Goal: Information Seeking & Learning: Learn about a topic

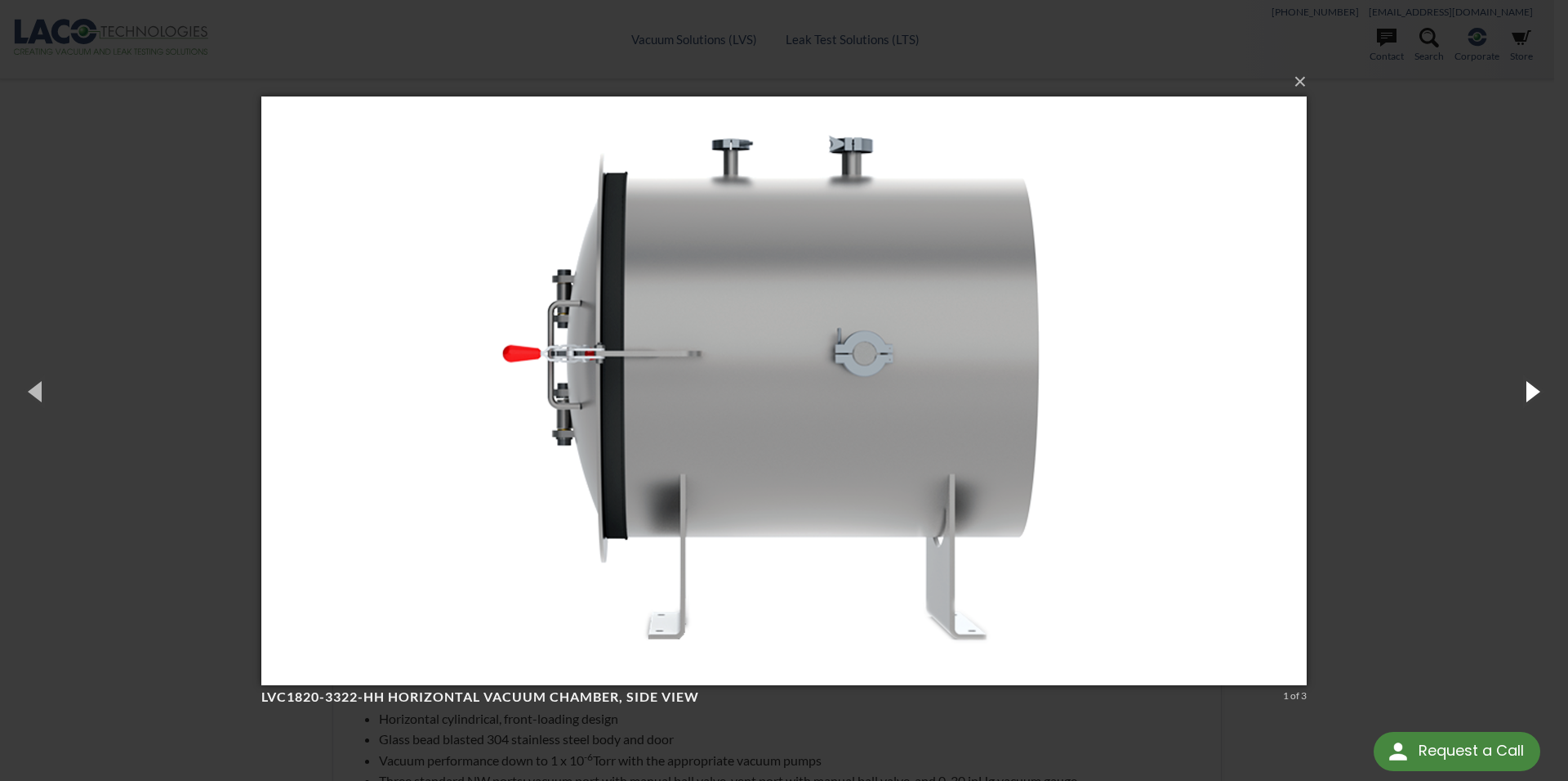
click at [1534, 394] on button "button" at bounding box center [1532, 390] width 74 height 90
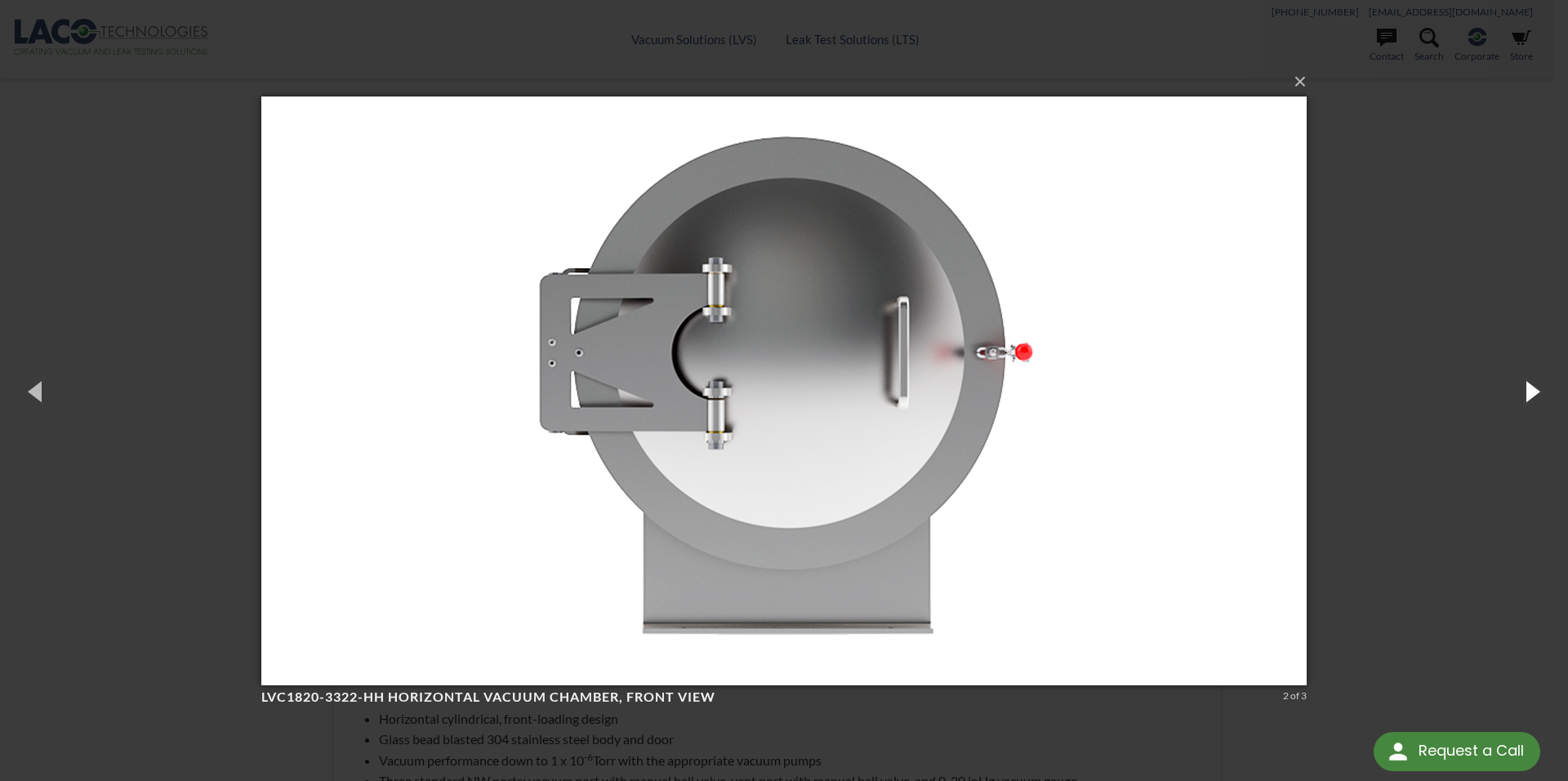
click at [1537, 387] on button "button" at bounding box center [1532, 390] width 74 height 90
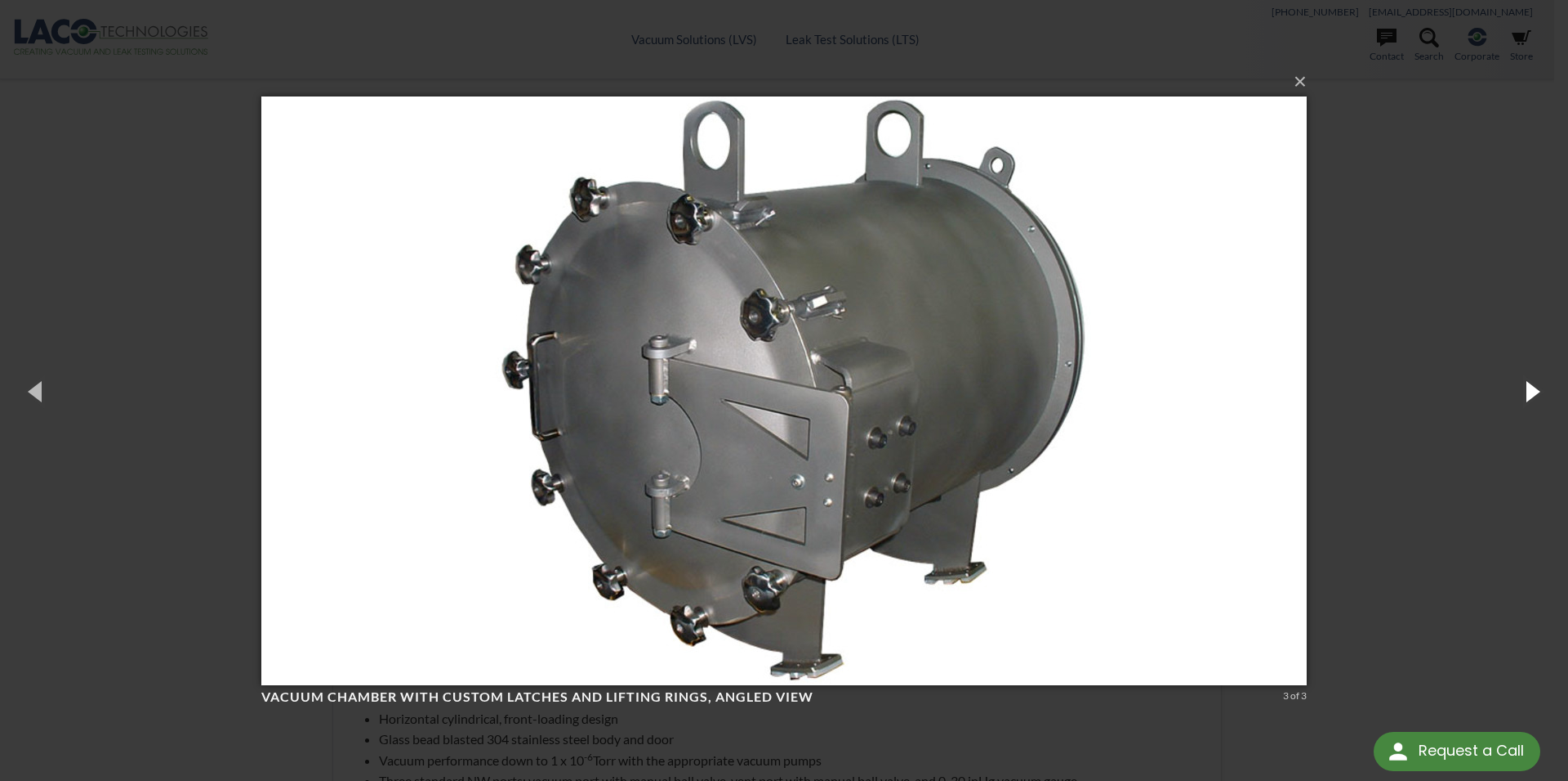
click at [1531, 389] on button "button" at bounding box center [1532, 390] width 74 height 90
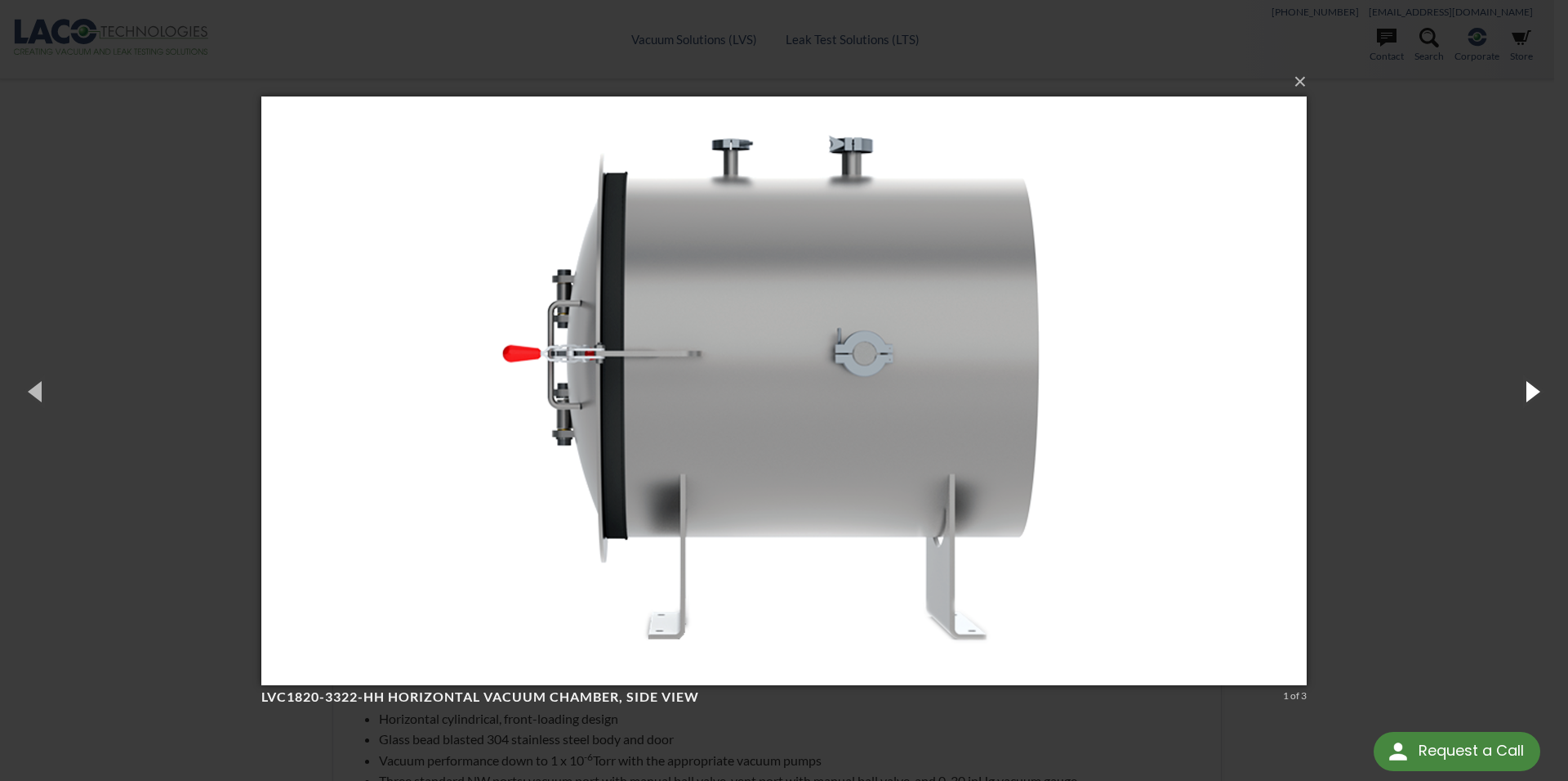
click at [1533, 387] on button "button" at bounding box center [1532, 390] width 74 height 90
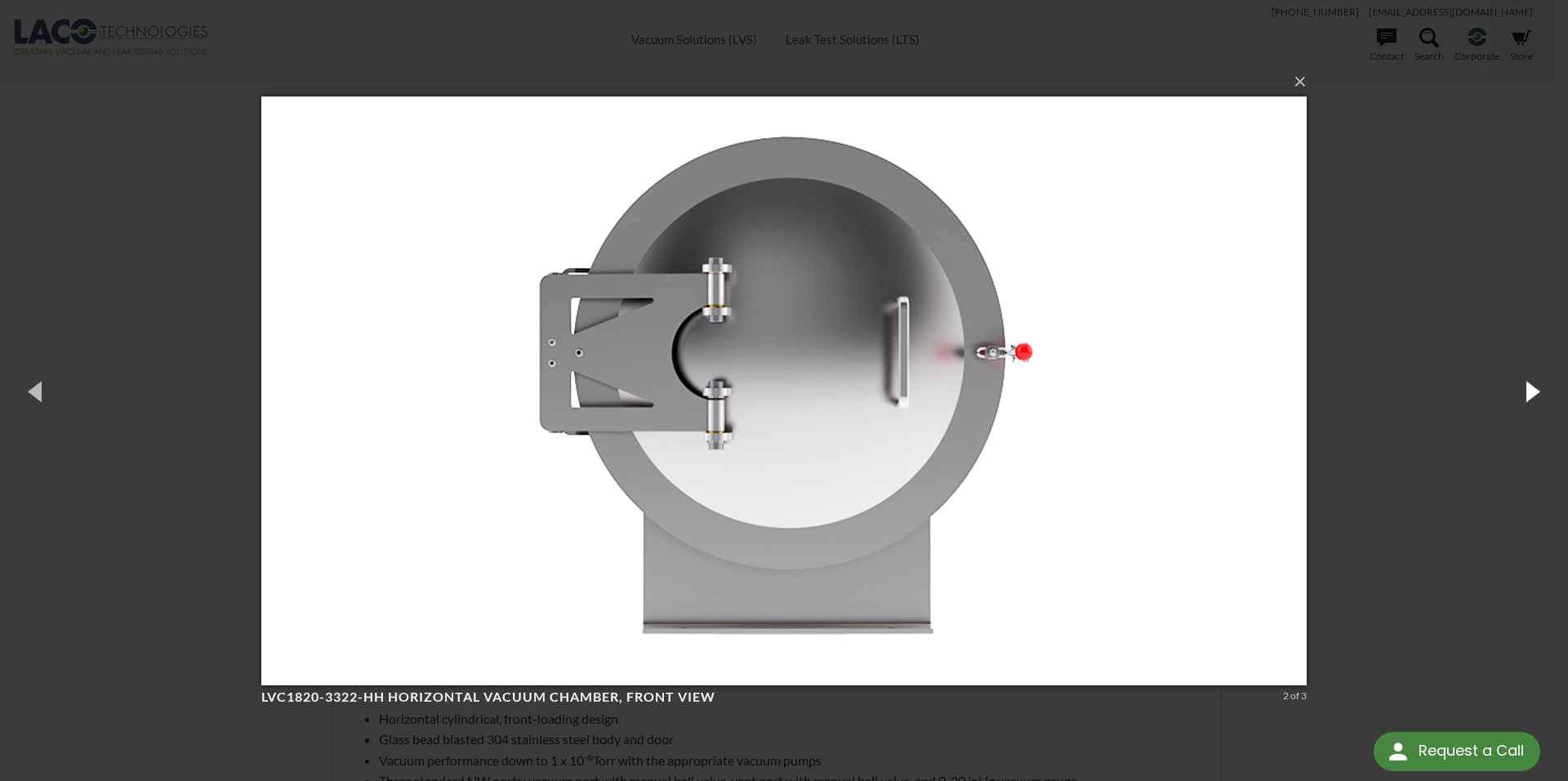
click at [1530, 391] on button "button" at bounding box center [1532, 390] width 74 height 90
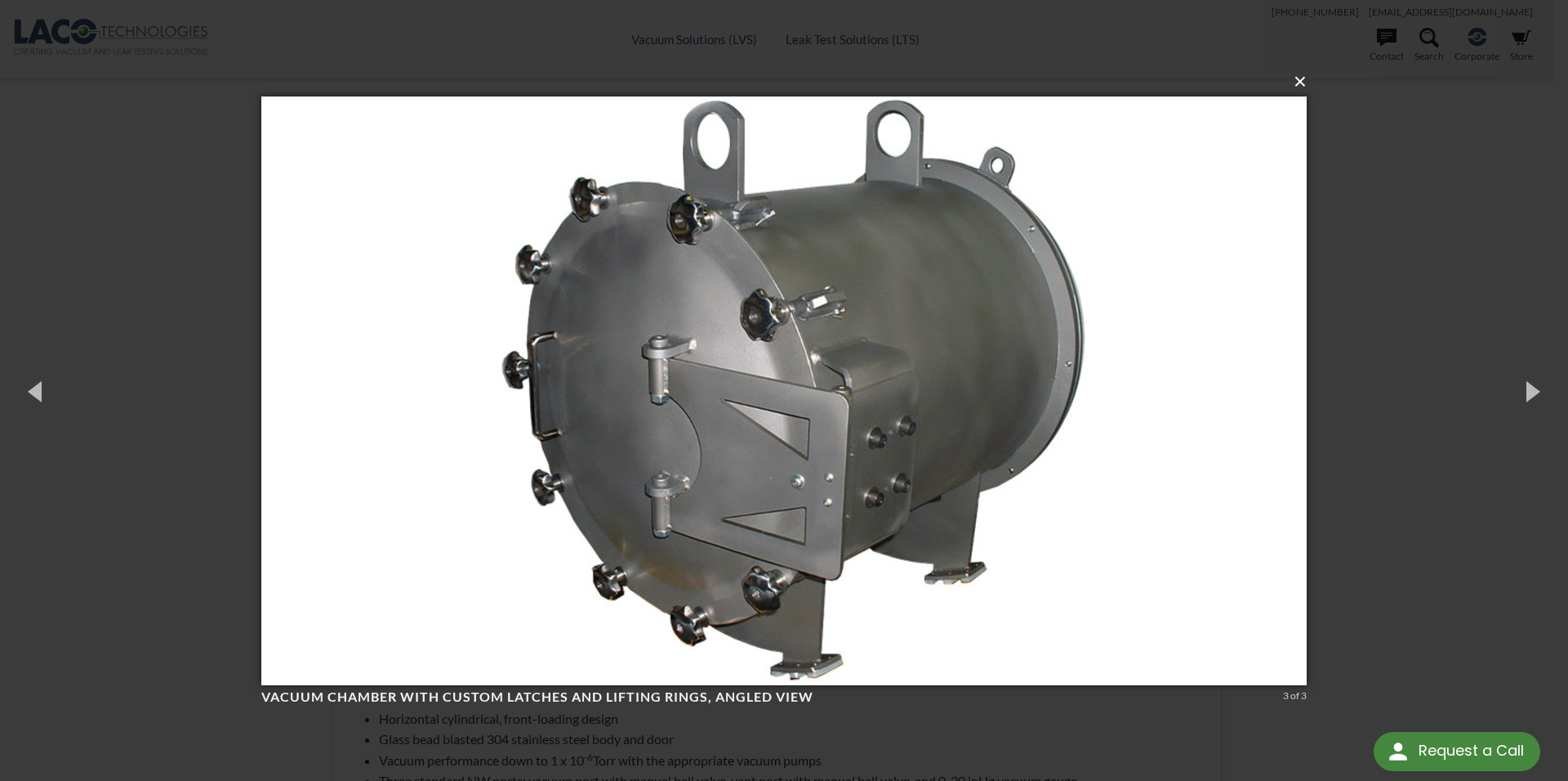
click at [1304, 81] on button "×" at bounding box center [789, 82] width 1045 height 36
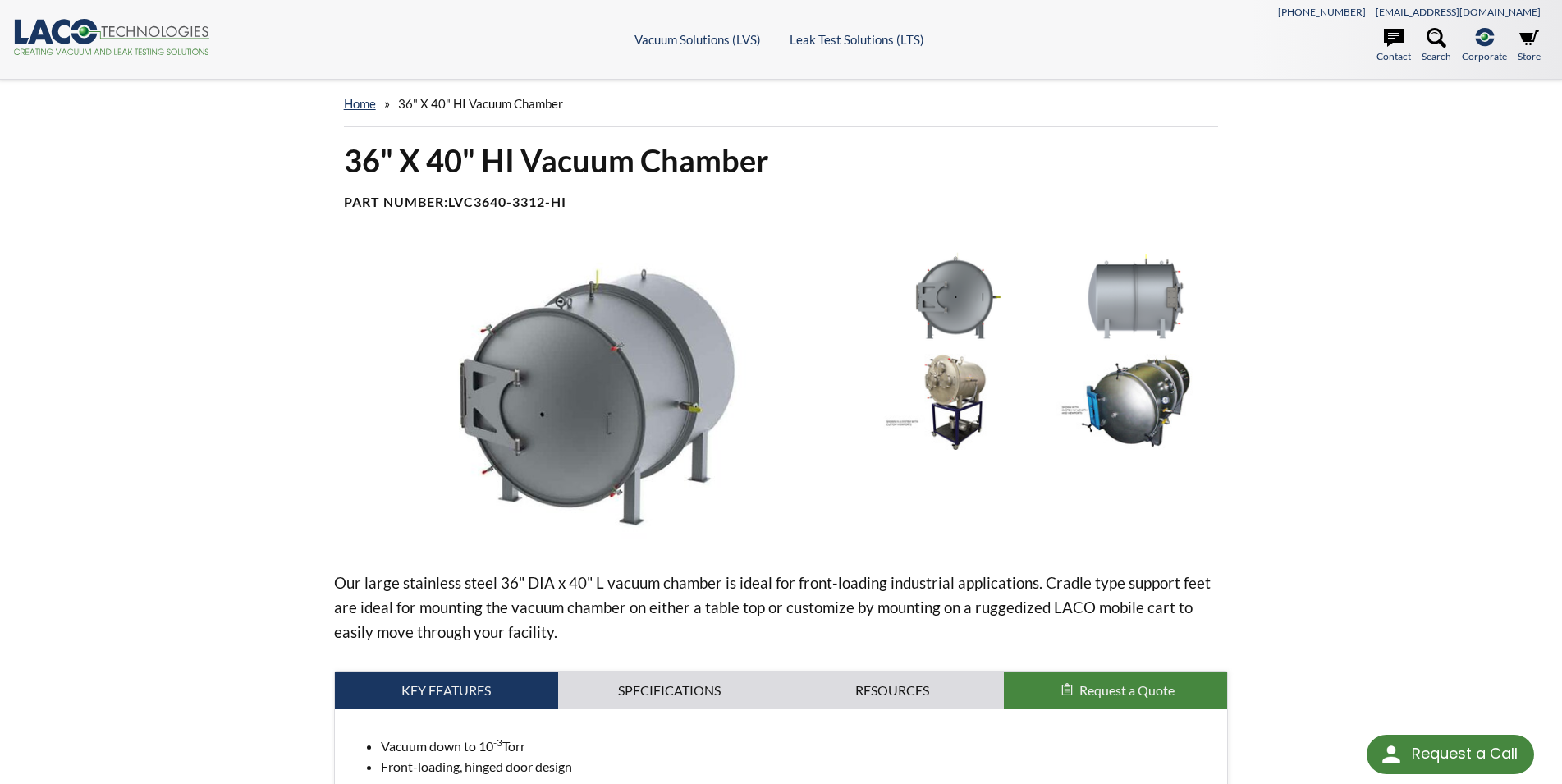
click at [518, 412] on img at bounding box center [596, 396] width 523 height 294
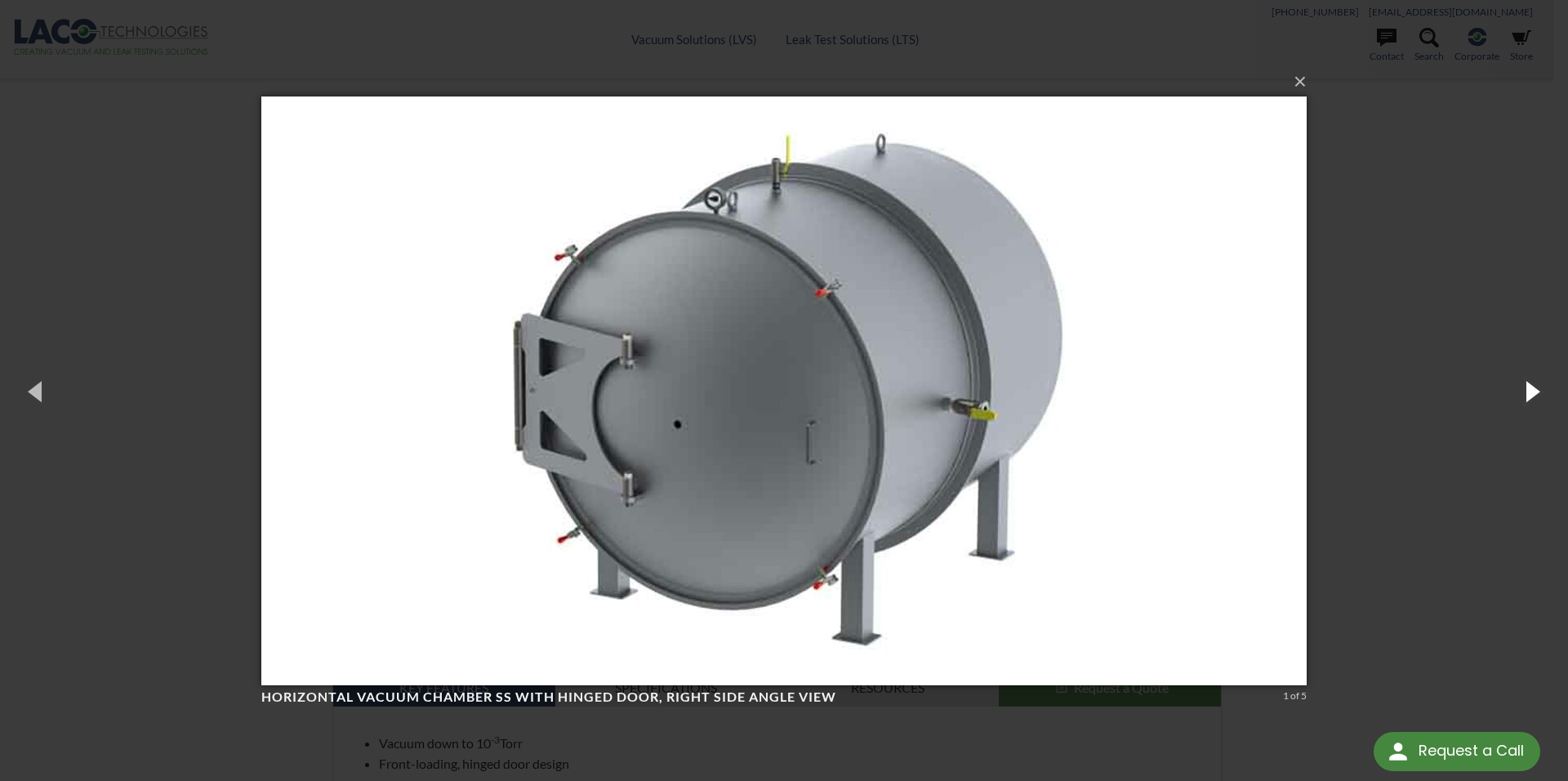
click at [1533, 389] on button "button" at bounding box center [1532, 390] width 74 height 90
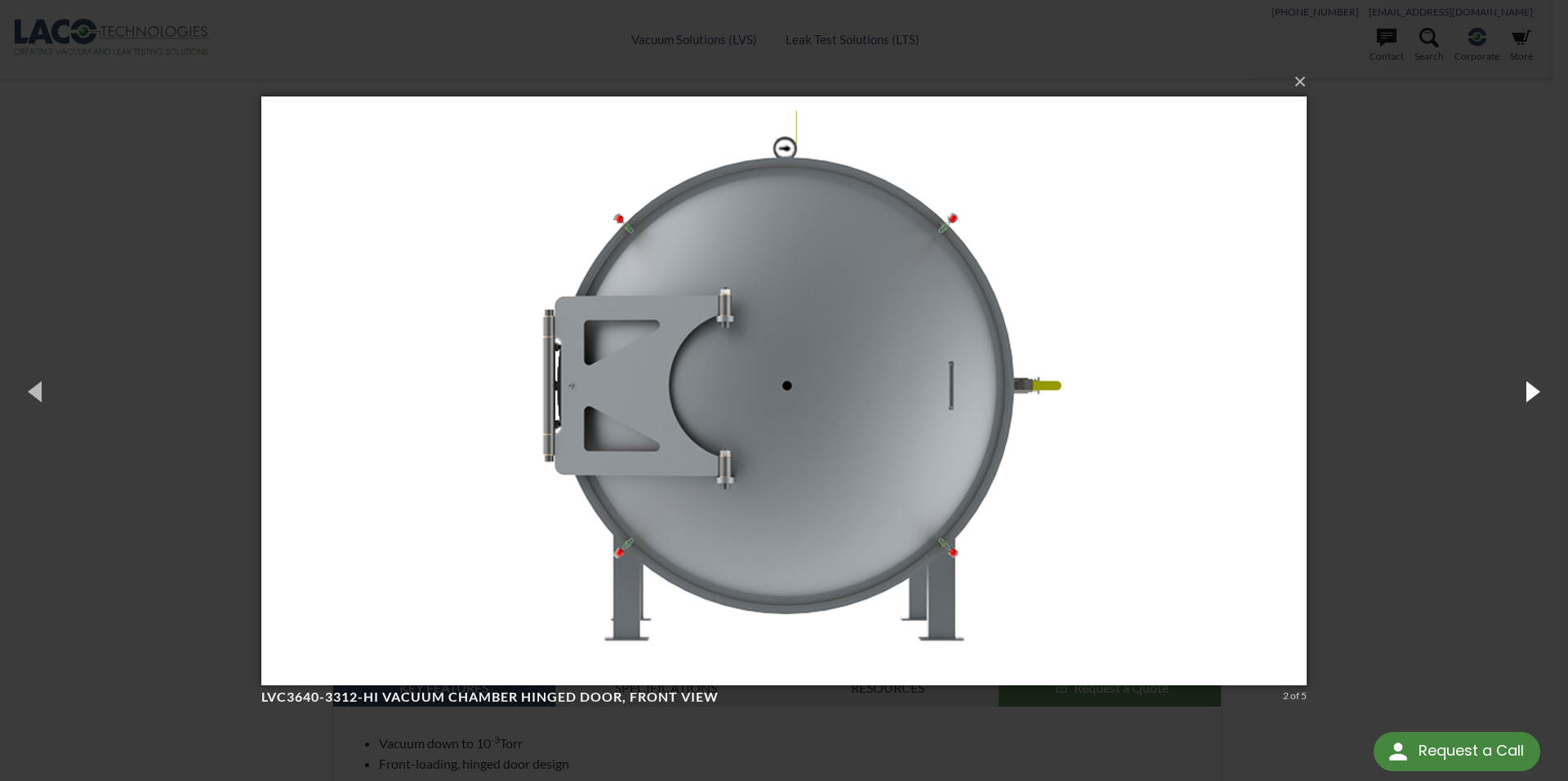
click at [1534, 389] on button "button" at bounding box center [1532, 390] width 74 height 90
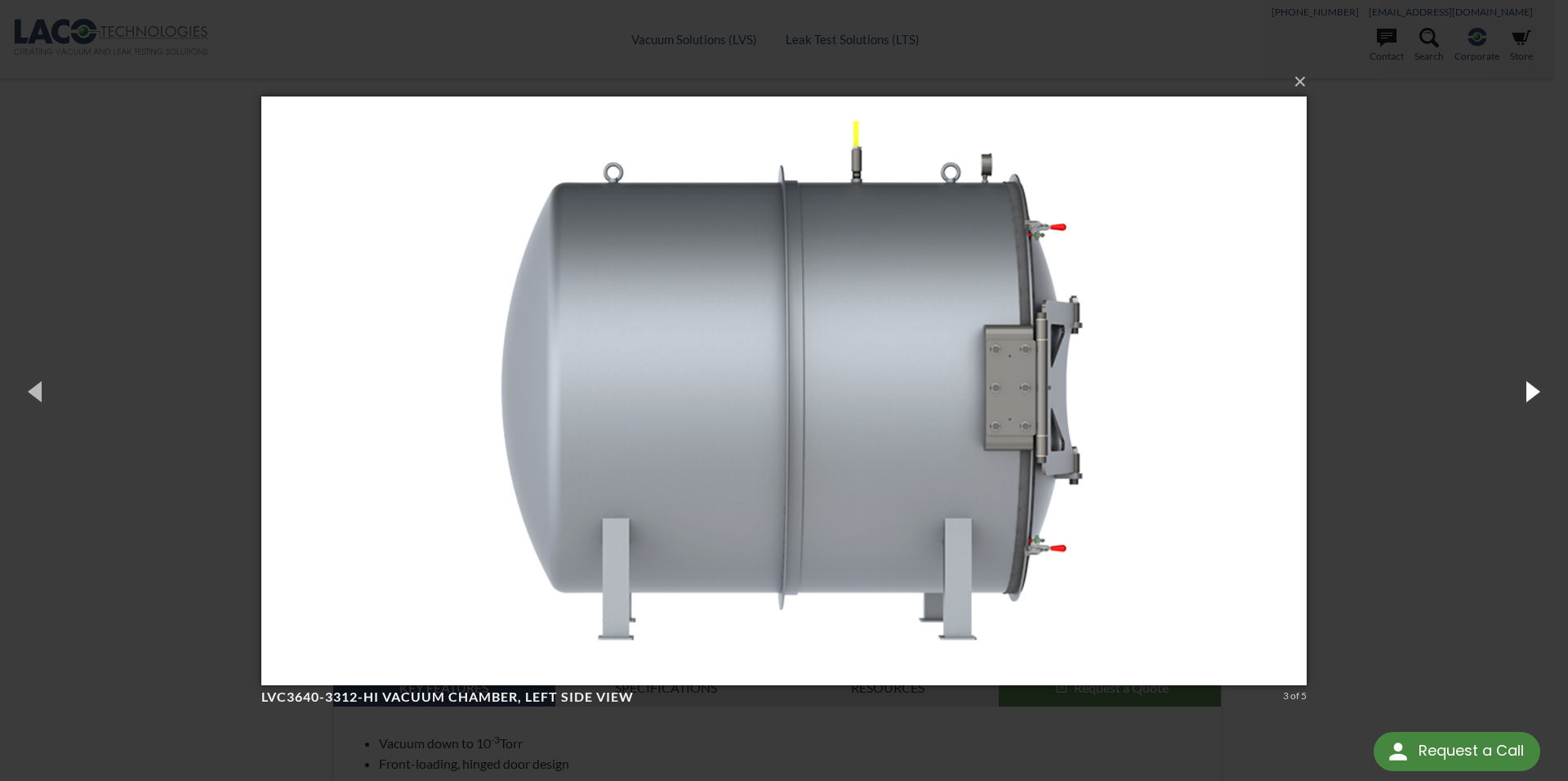
click at [1541, 389] on button "button" at bounding box center [1532, 390] width 74 height 90
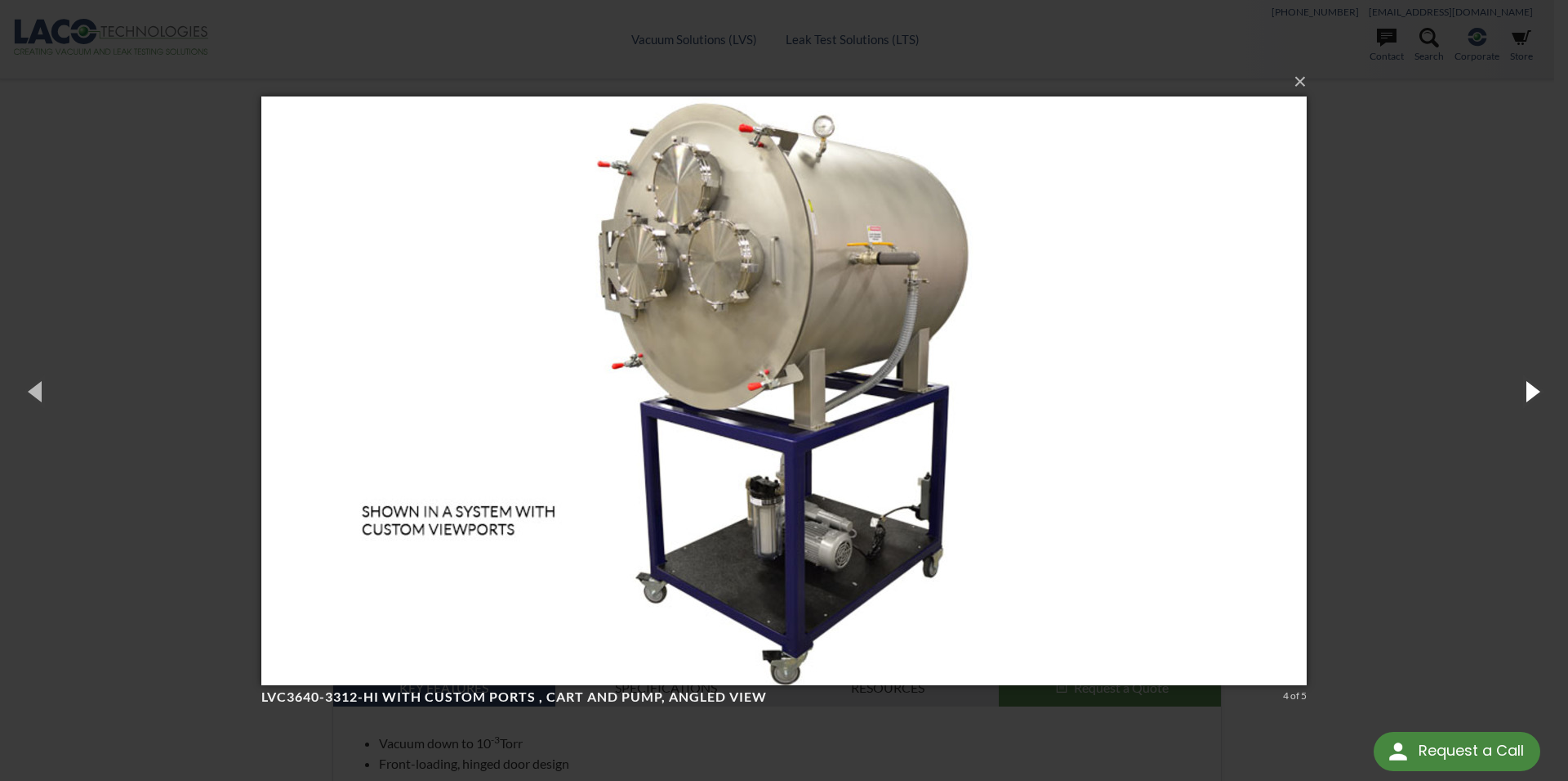
click at [1535, 390] on button "button" at bounding box center [1532, 390] width 74 height 90
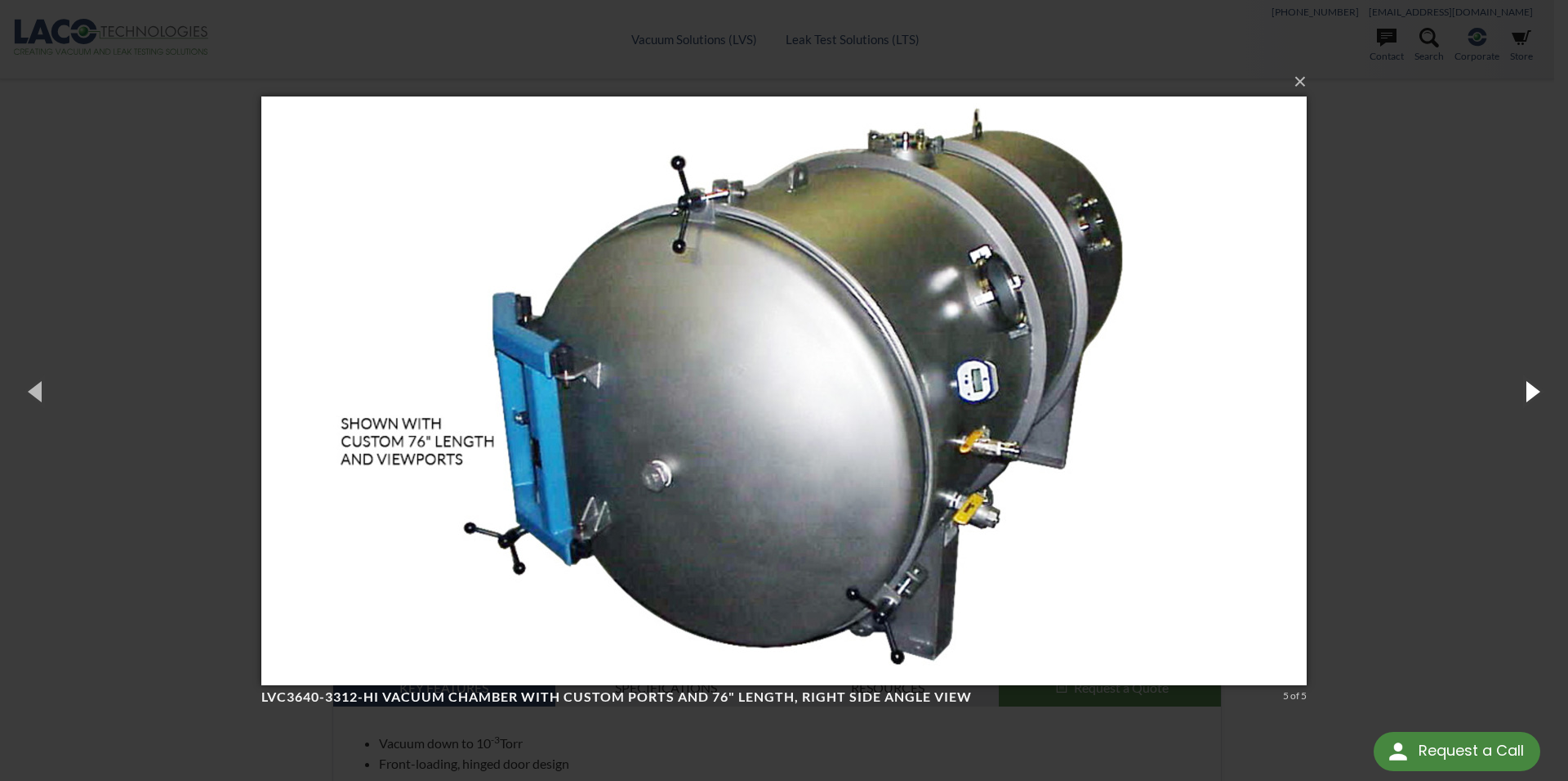
click at [1532, 391] on button "button" at bounding box center [1532, 390] width 74 height 90
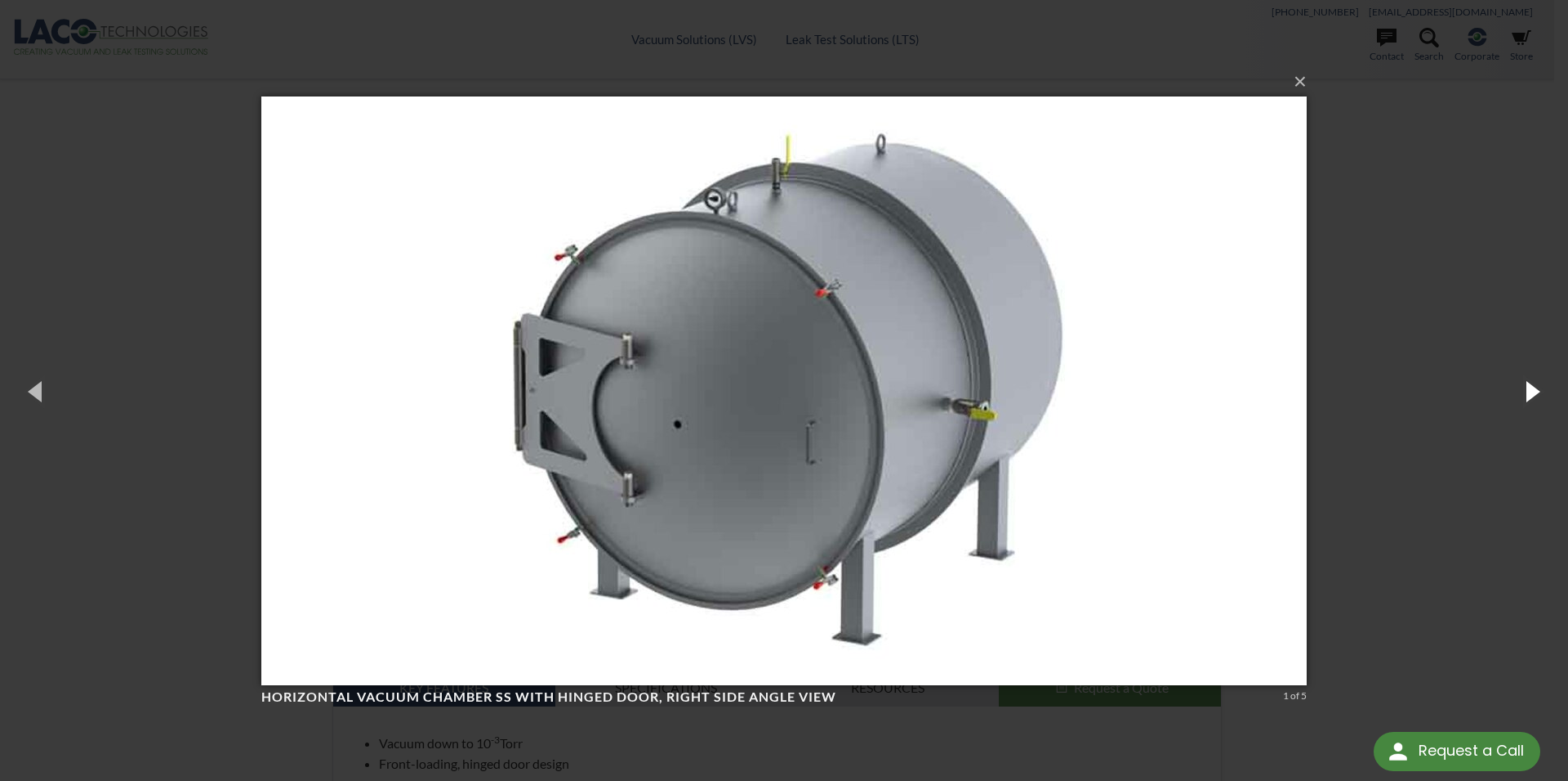
click at [1532, 391] on button "button" at bounding box center [1532, 390] width 74 height 90
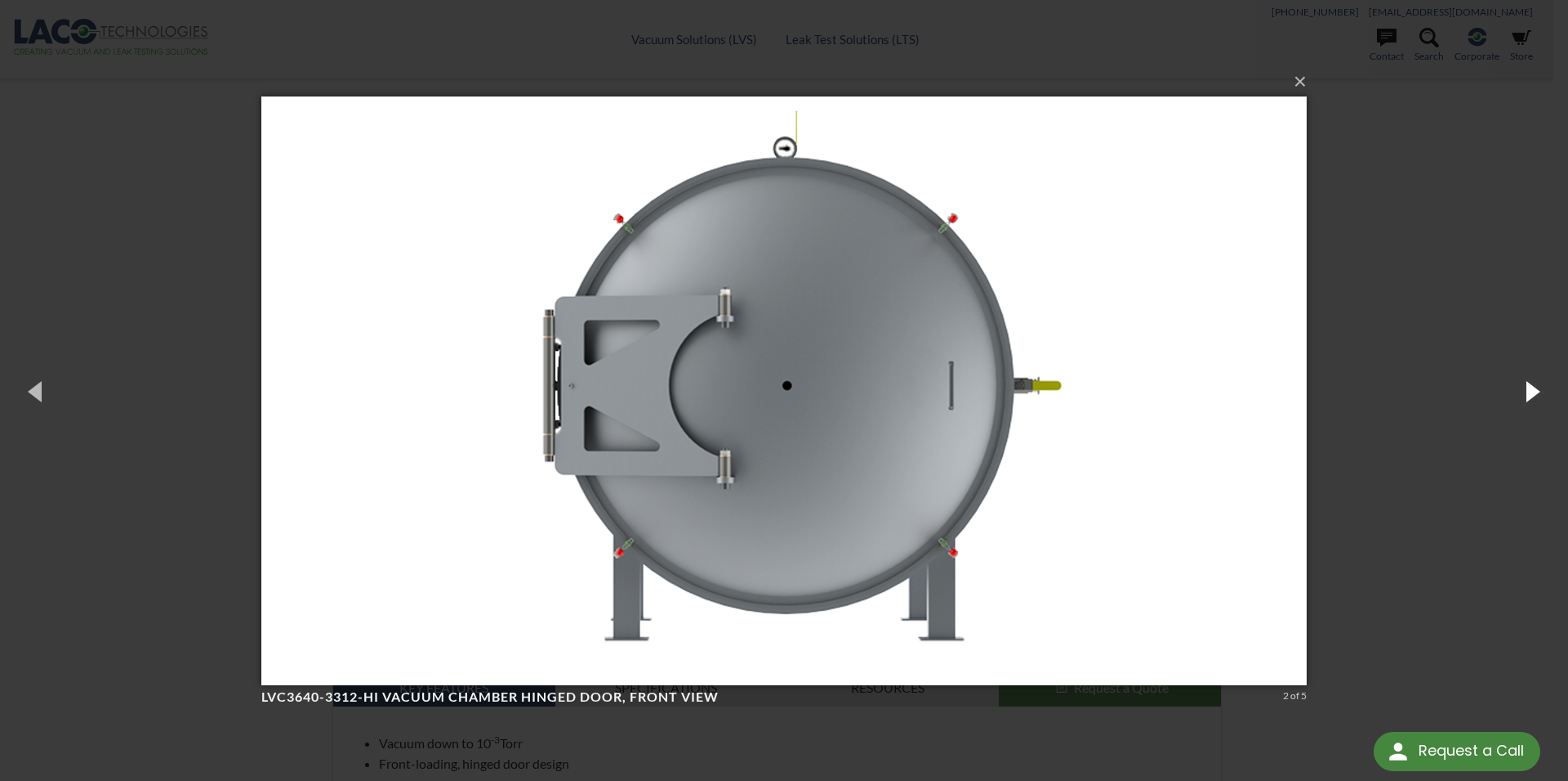
click at [1532, 391] on button "button" at bounding box center [1532, 390] width 74 height 90
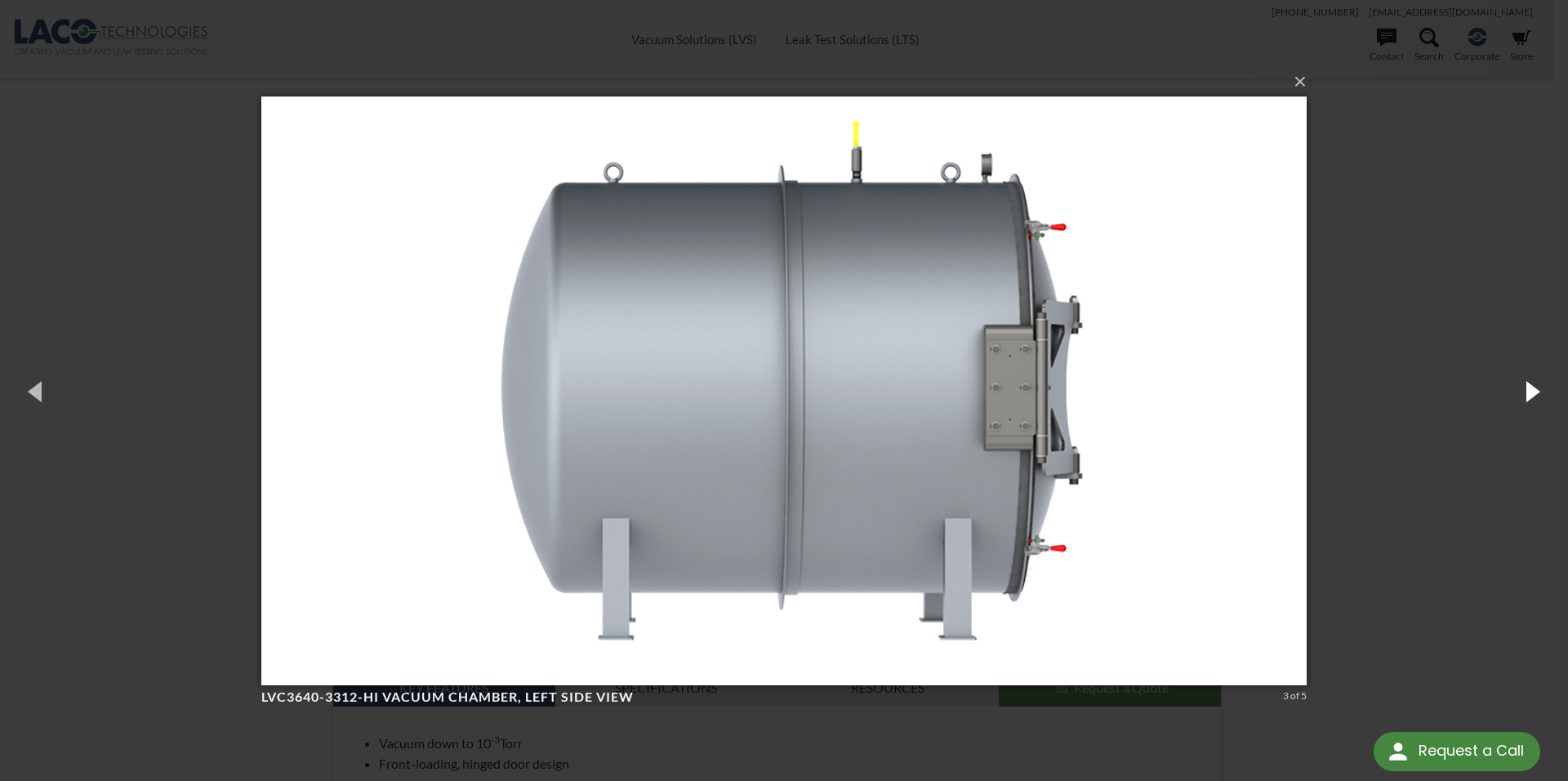
click at [1532, 387] on button "button" at bounding box center [1532, 390] width 74 height 90
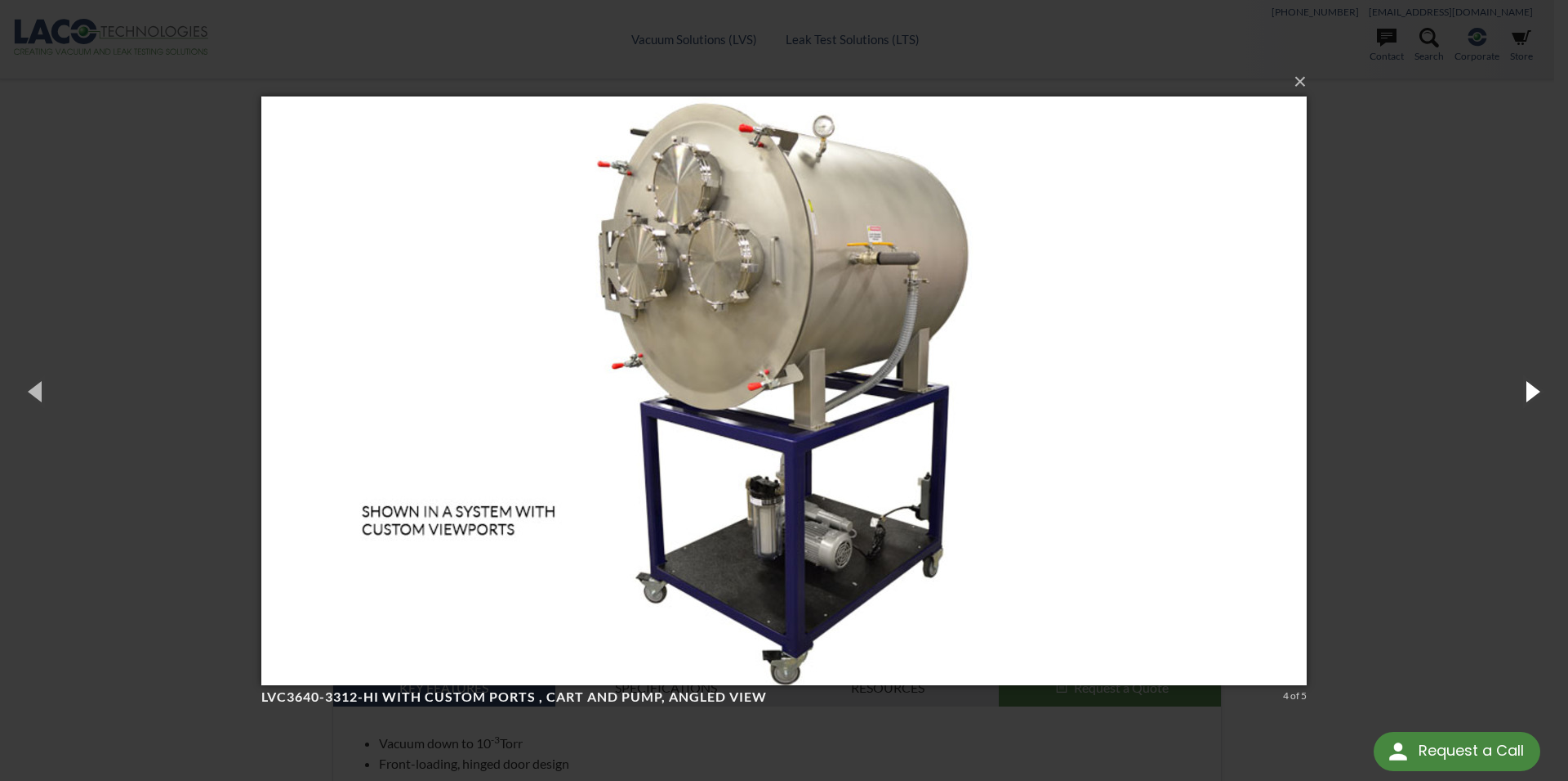
click at [1532, 387] on button "button" at bounding box center [1532, 390] width 74 height 90
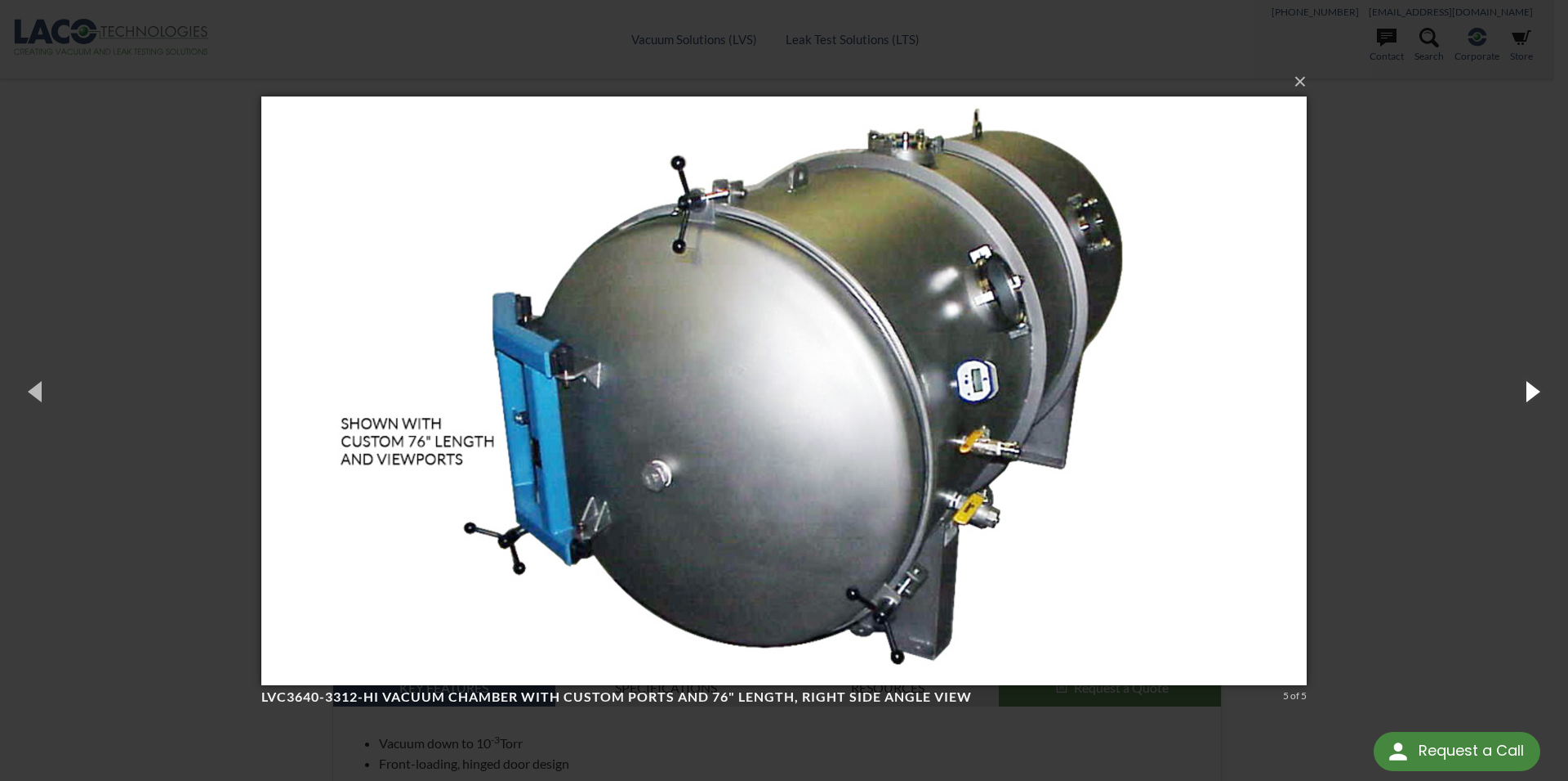
click at [1532, 387] on button "button" at bounding box center [1532, 390] width 74 height 90
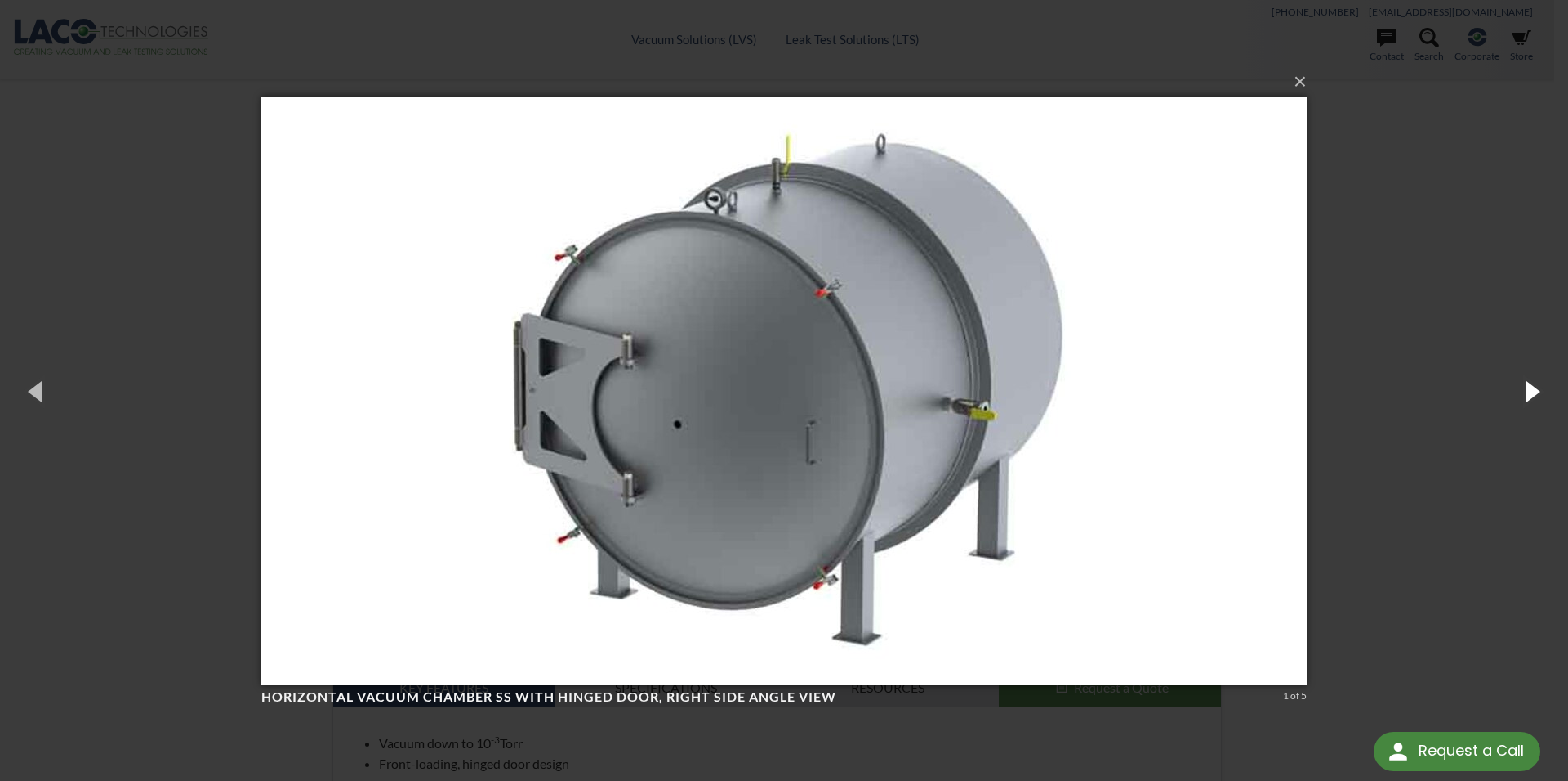
click at [1532, 387] on button "button" at bounding box center [1532, 390] width 74 height 90
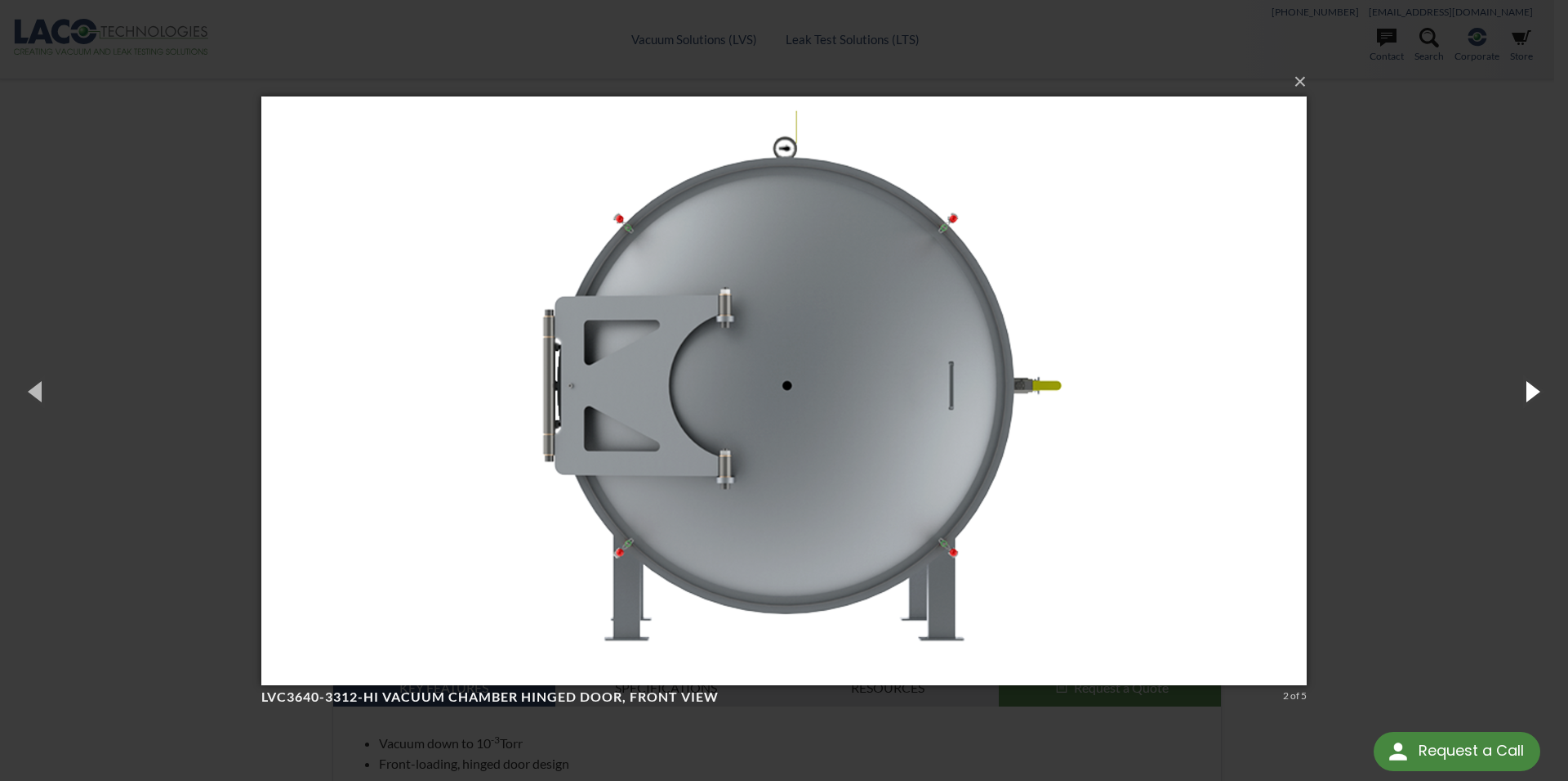
click at [1532, 387] on button "button" at bounding box center [1532, 390] width 74 height 90
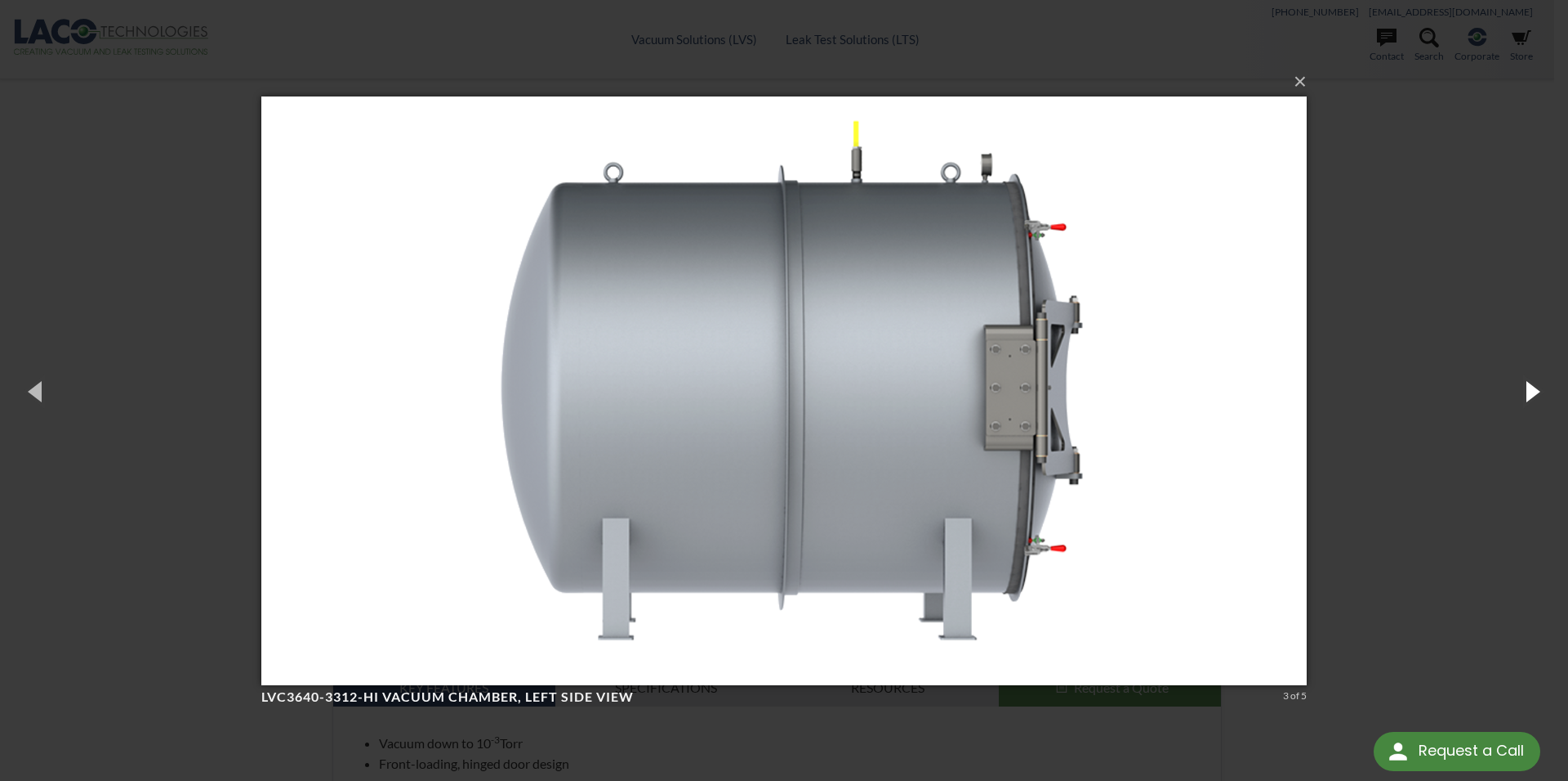
click at [1532, 387] on button "button" at bounding box center [1532, 390] width 74 height 90
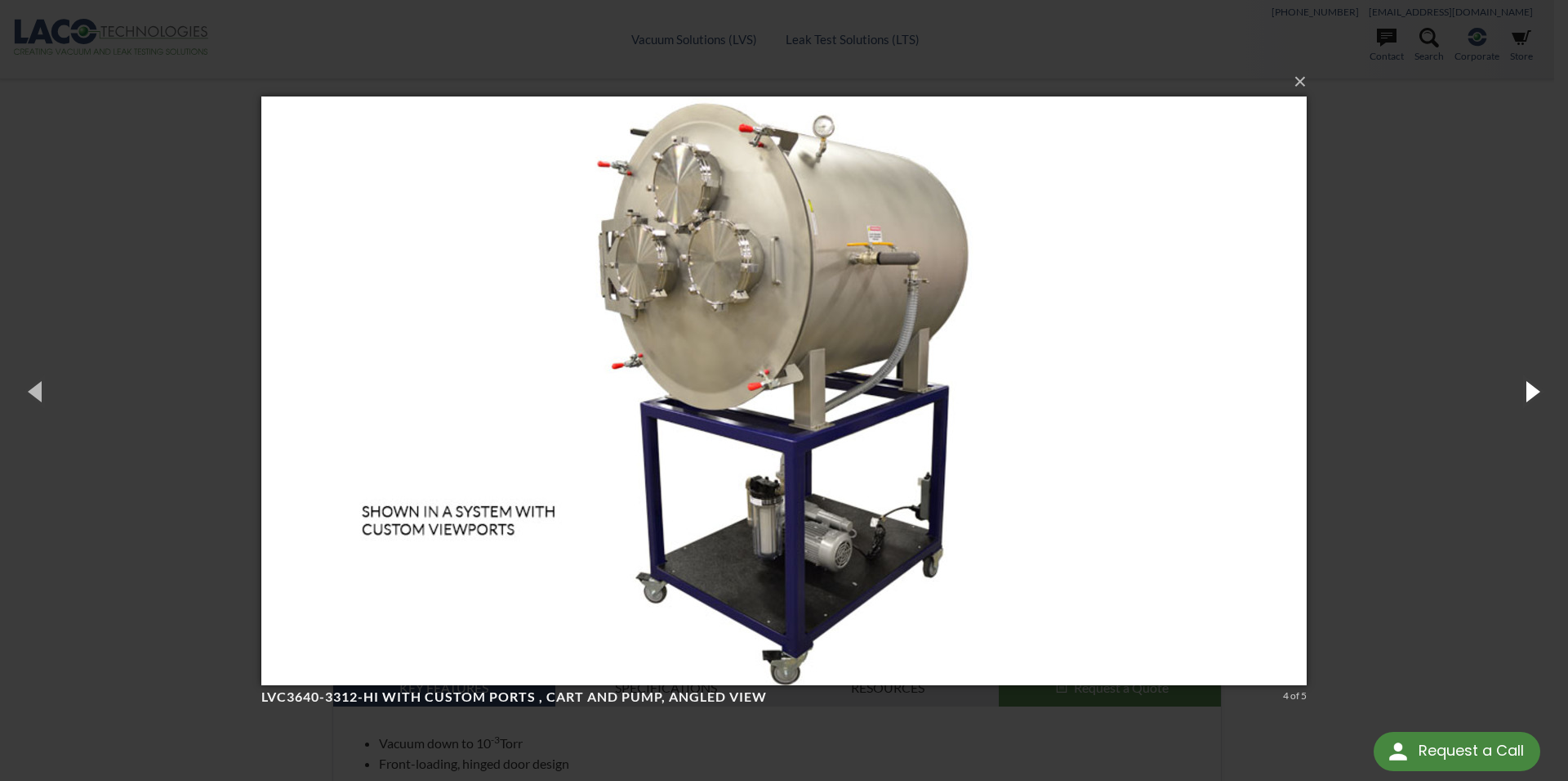
click at [1532, 387] on button "button" at bounding box center [1532, 390] width 74 height 90
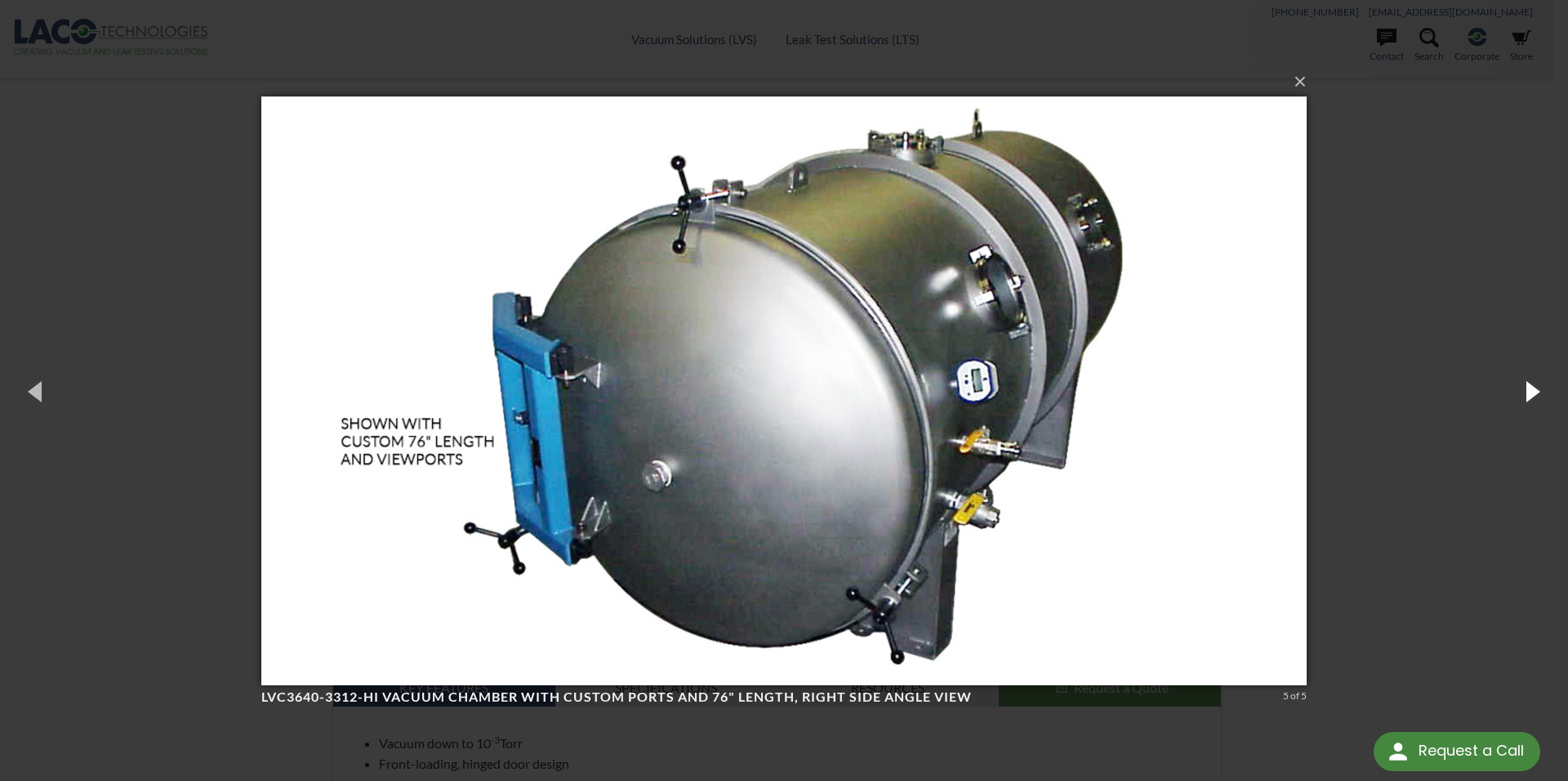
click at [1532, 387] on button "button" at bounding box center [1532, 390] width 74 height 90
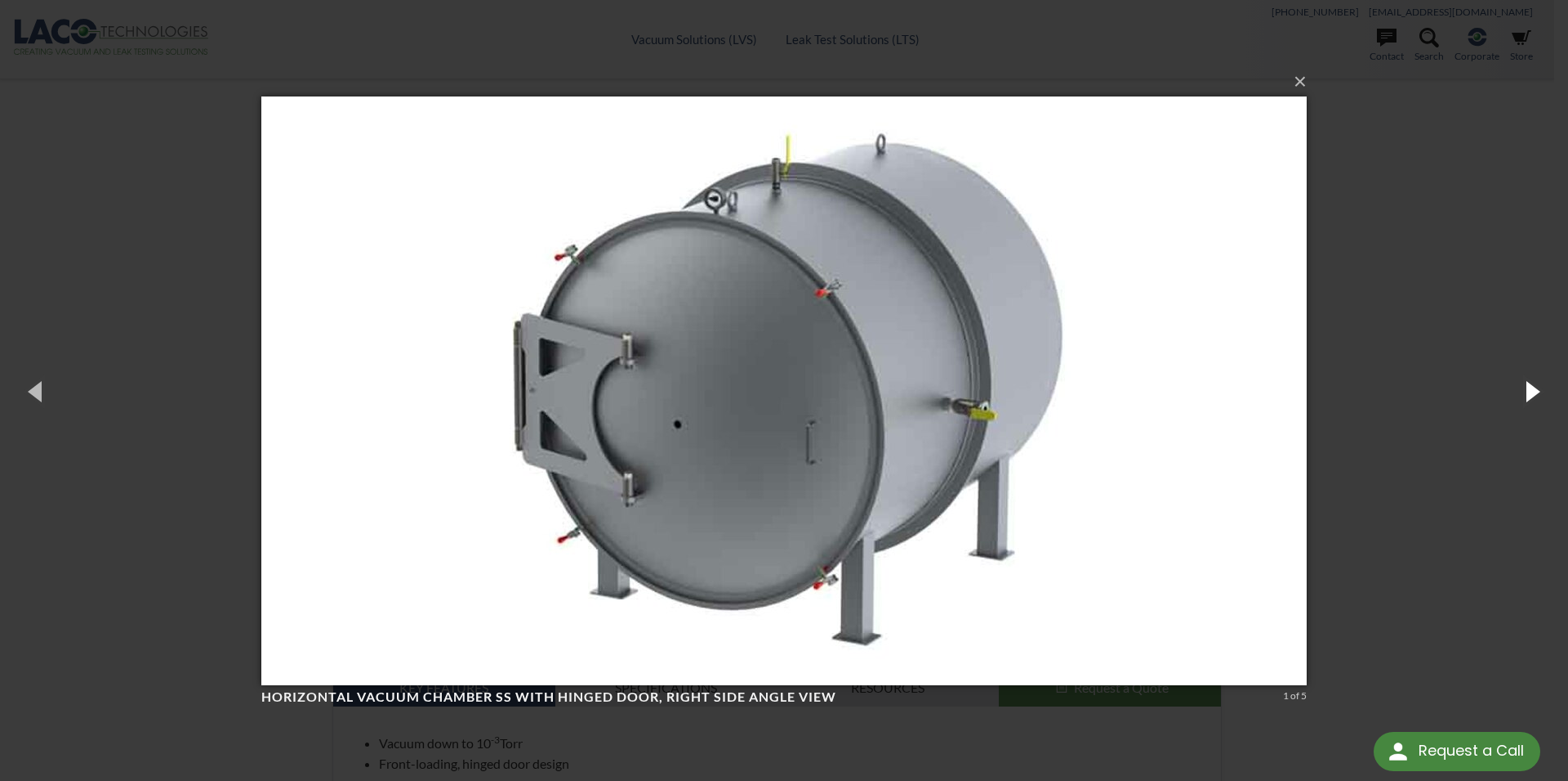
click at [1532, 387] on button "button" at bounding box center [1532, 390] width 74 height 90
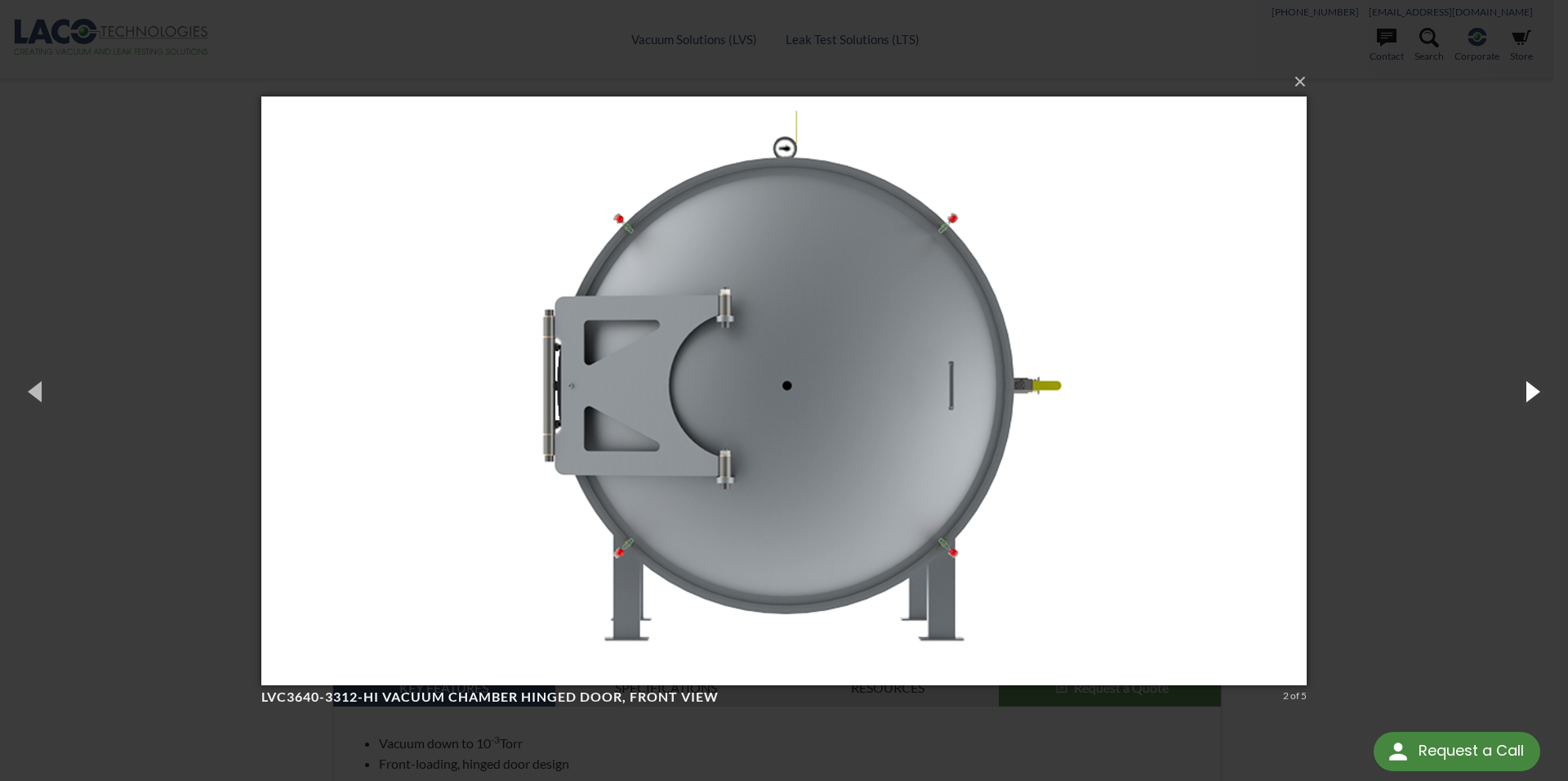
click at [1532, 387] on button "button" at bounding box center [1532, 390] width 74 height 90
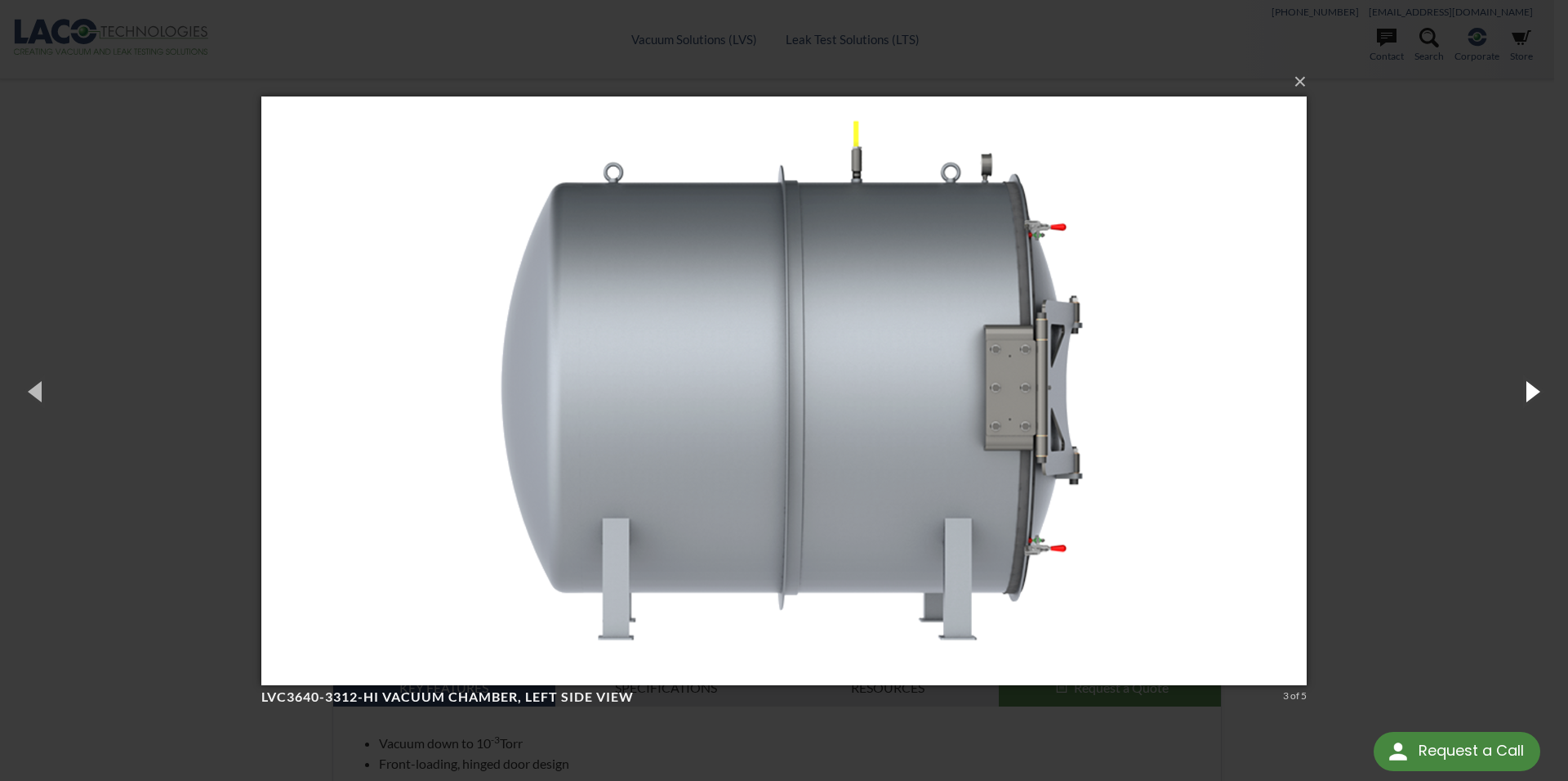
click at [1534, 390] on button "button" at bounding box center [1532, 390] width 74 height 90
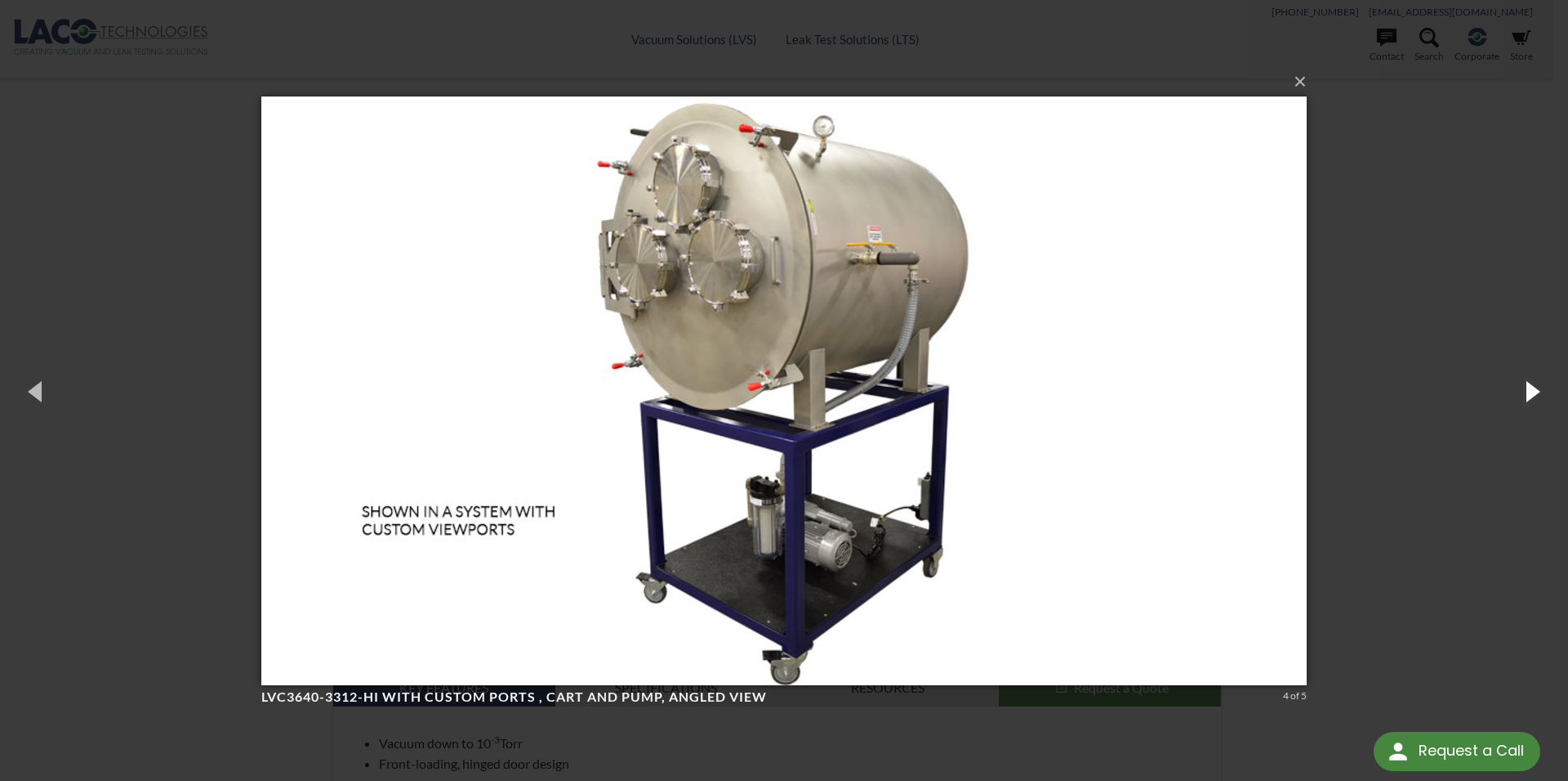
click at [1534, 390] on button "button" at bounding box center [1532, 390] width 74 height 90
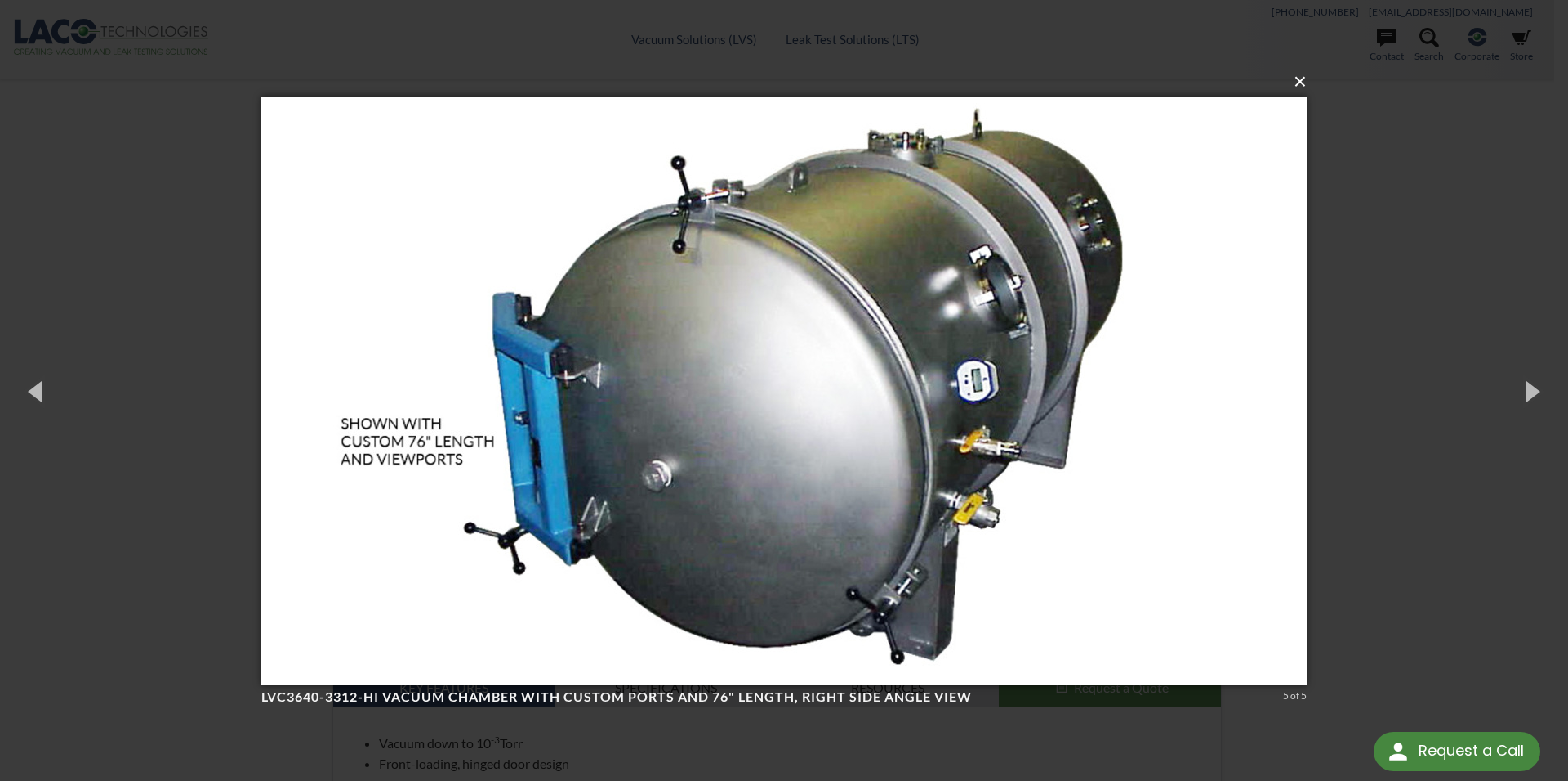
click at [1303, 83] on button "×" at bounding box center [789, 82] width 1045 height 36
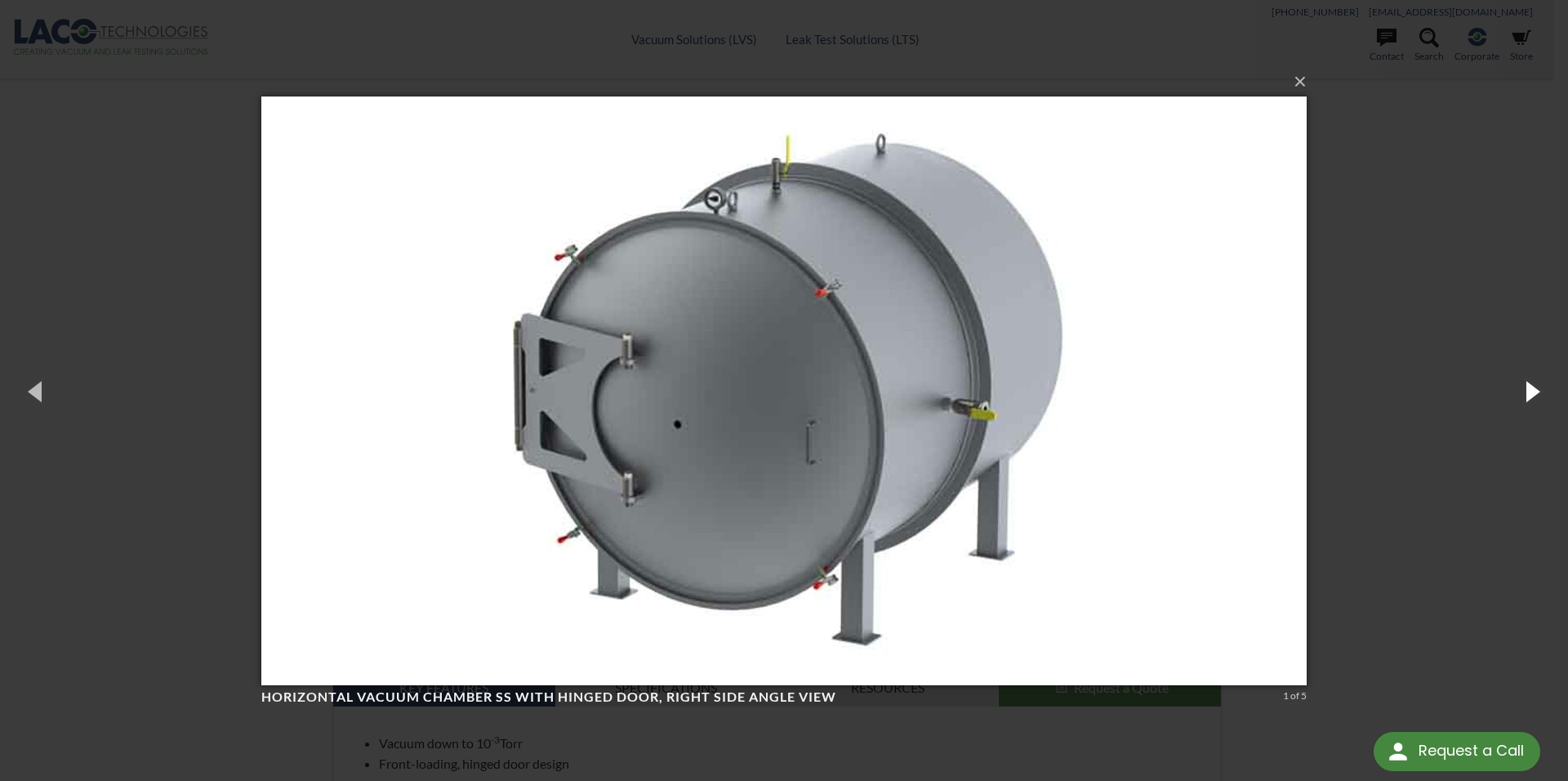
click at [1535, 392] on button "button" at bounding box center [1532, 390] width 74 height 90
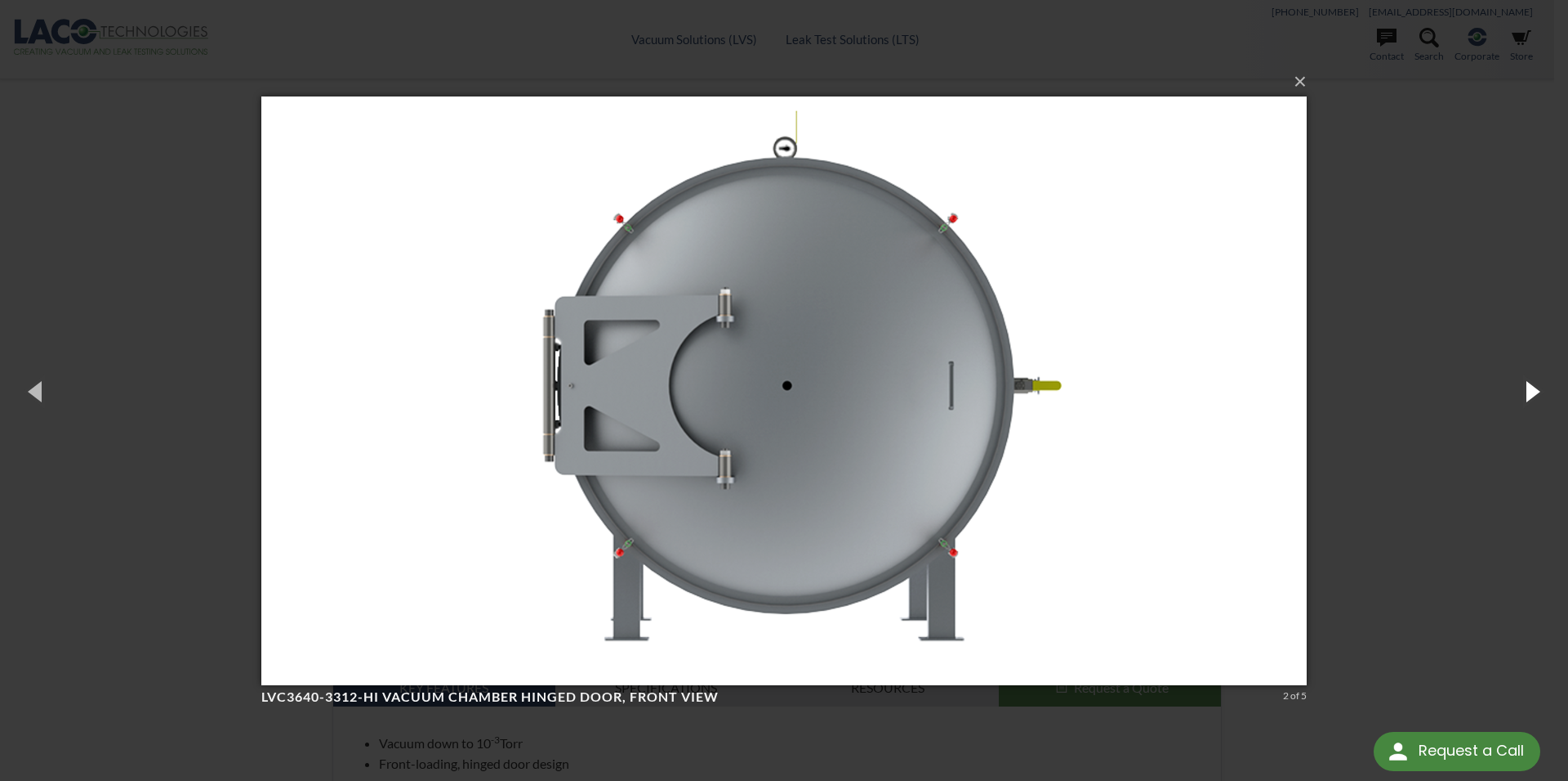
click at [1535, 392] on button "button" at bounding box center [1532, 390] width 74 height 90
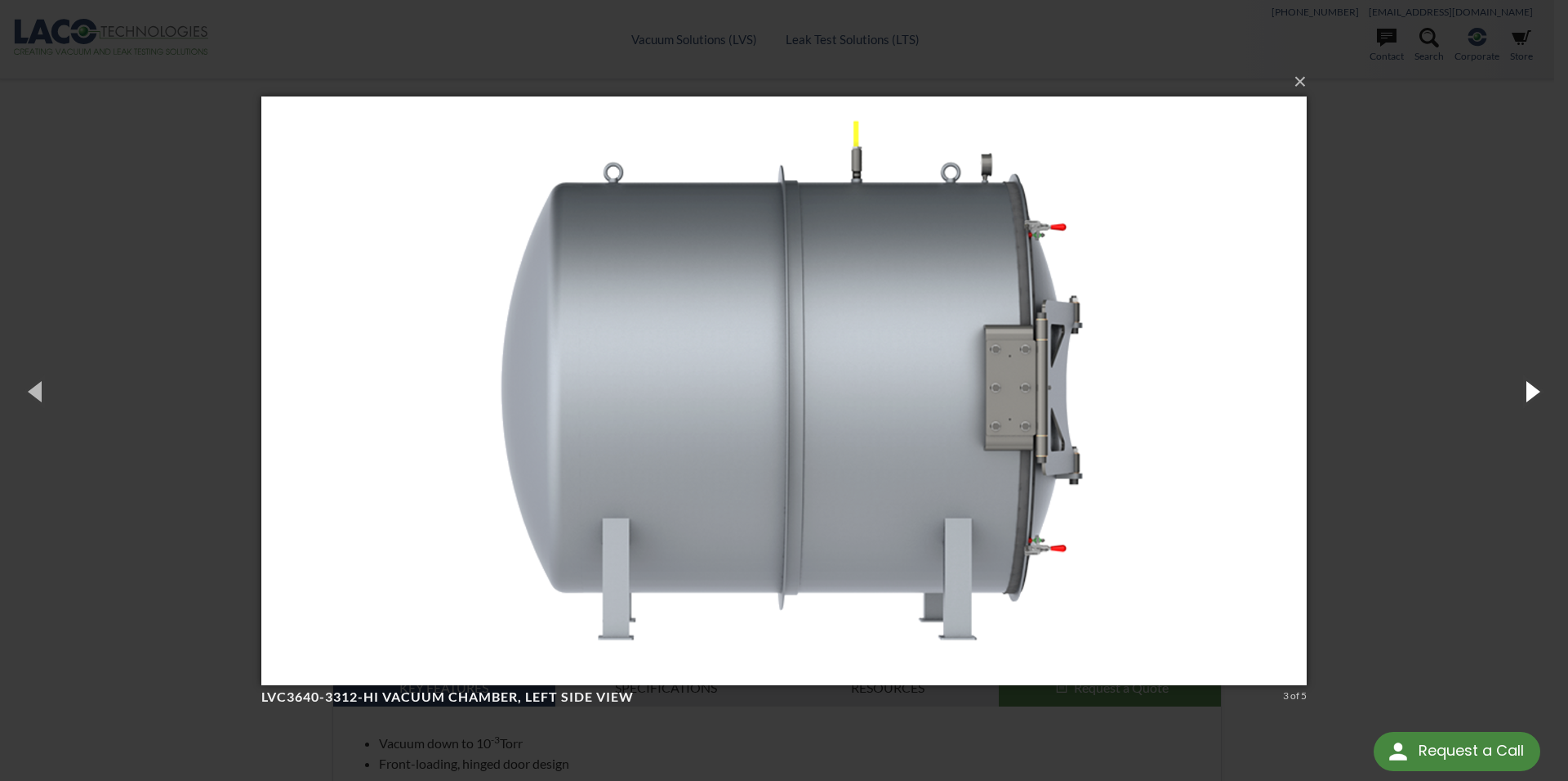
click at [1535, 392] on button "button" at bounding box center [1532, 390] width 74 height 90
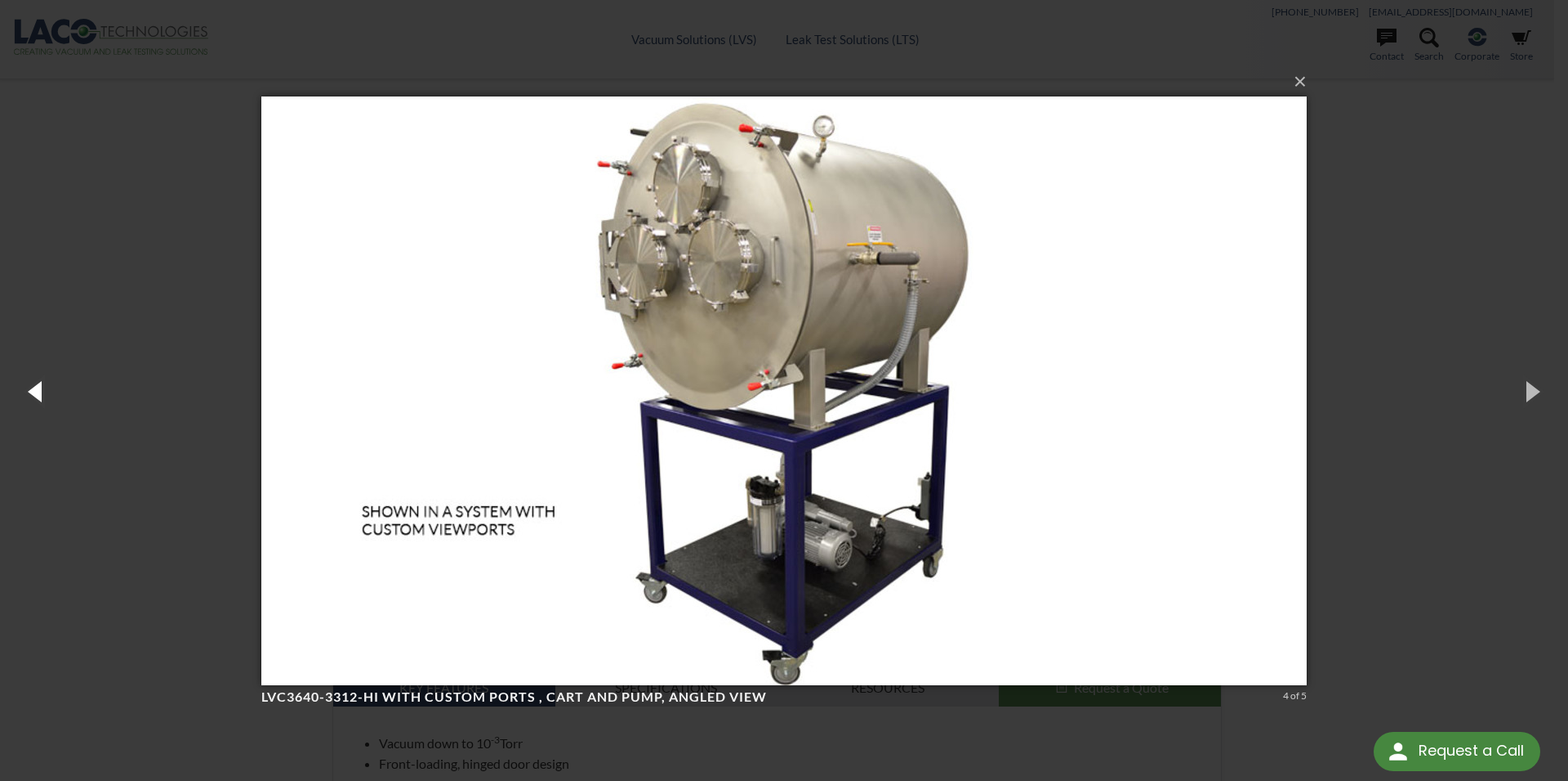
click at [41, 399] on button "button" at bounding box center [36, 390] width 74 height 90
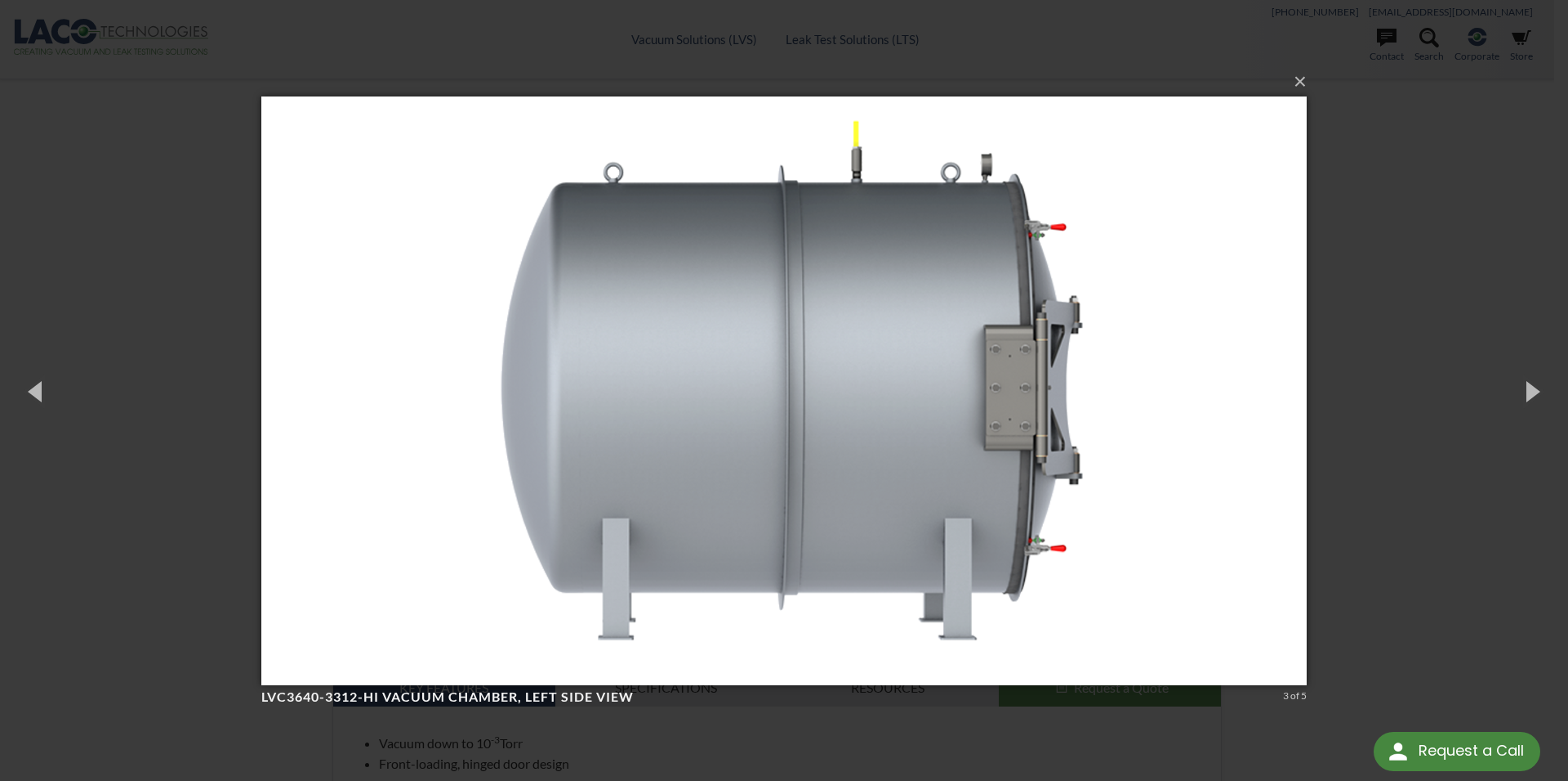
click at [993, 376] on img at bounding box center [784, 391] width 1045 height 654
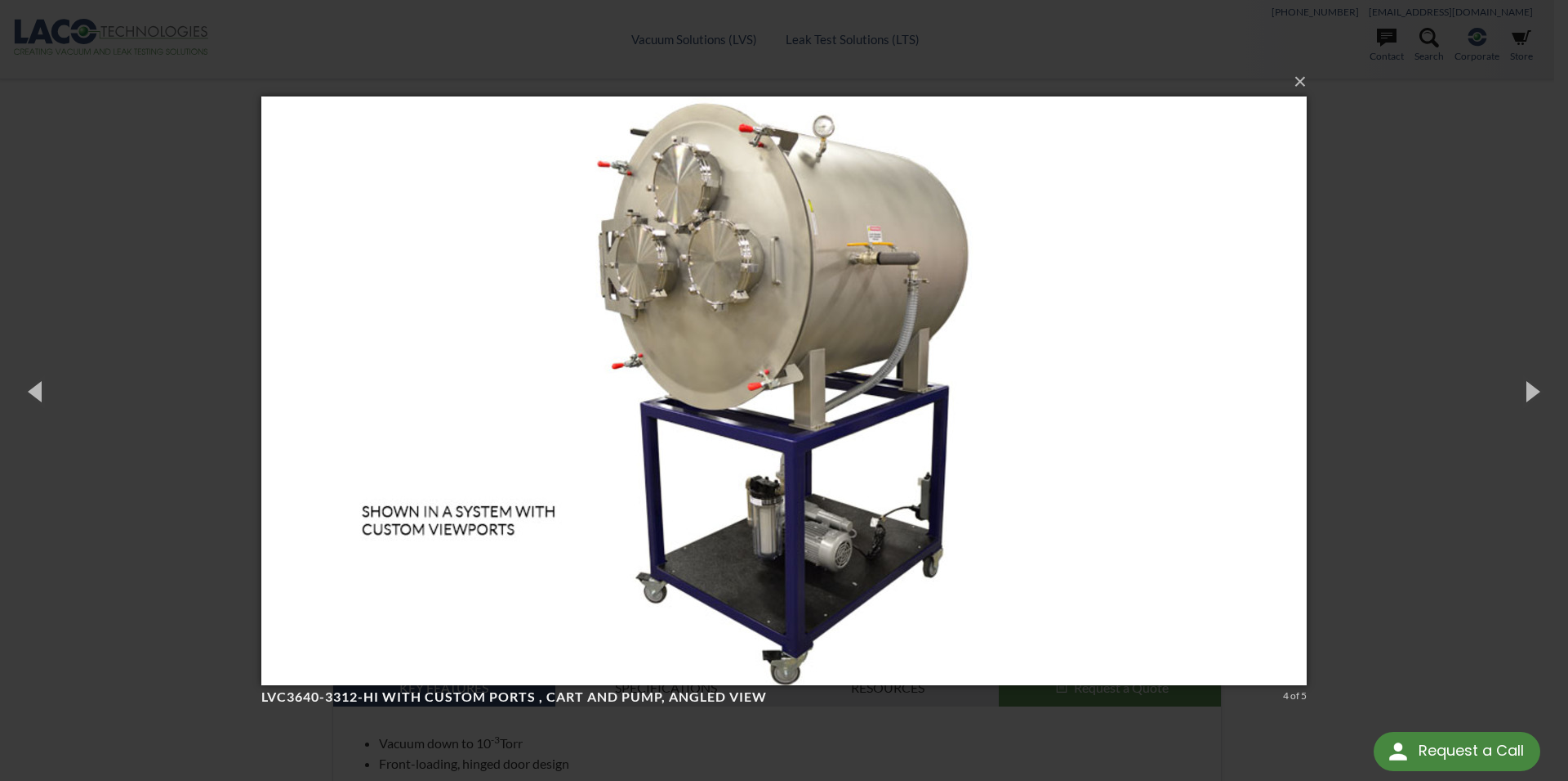
click at [993, 376] on img at bounding box center [784, 391] width 1045 height 654
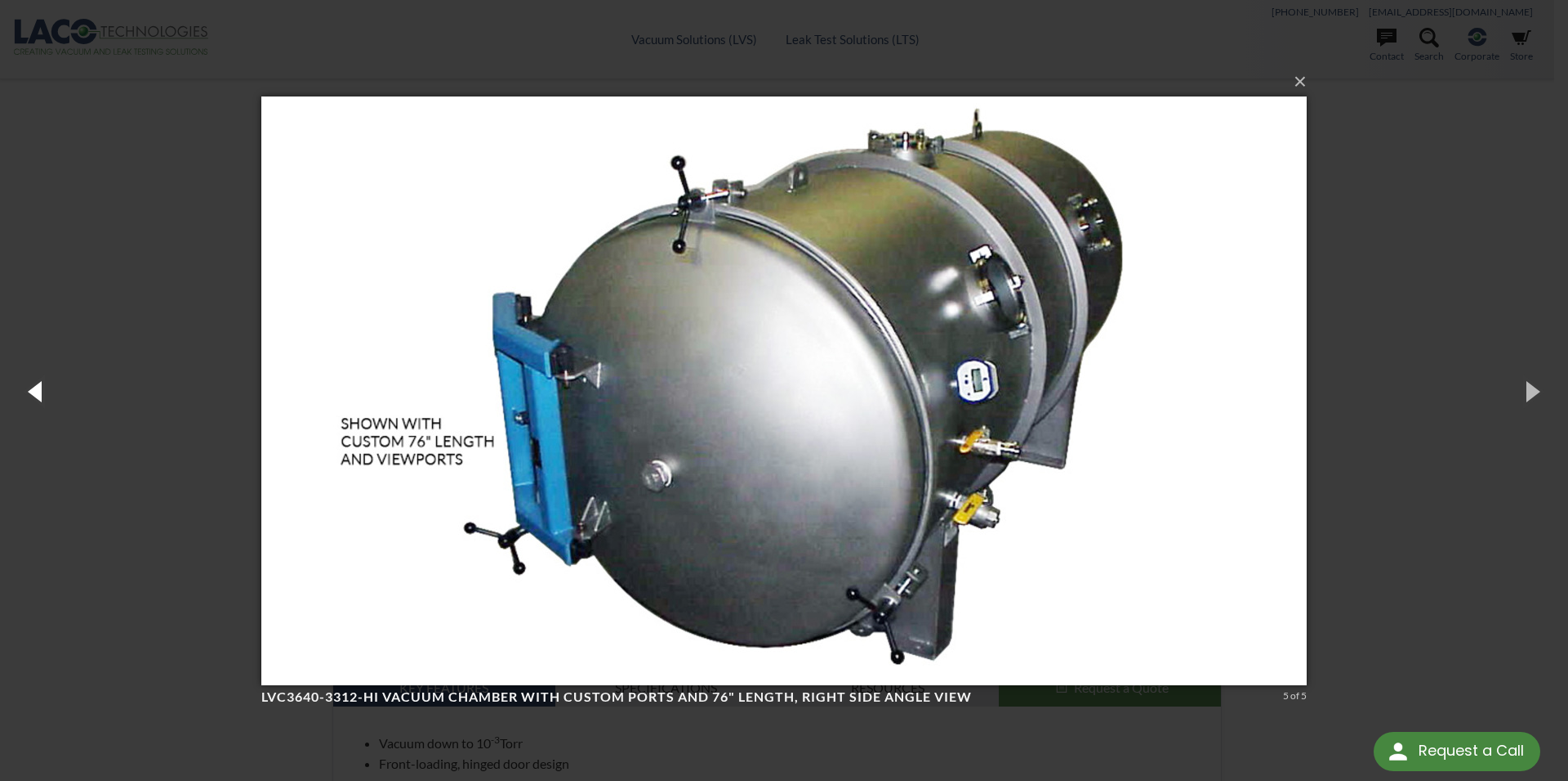
click at [42, 387] on button "button" at bounding box center [36, 390] width 74 height 90
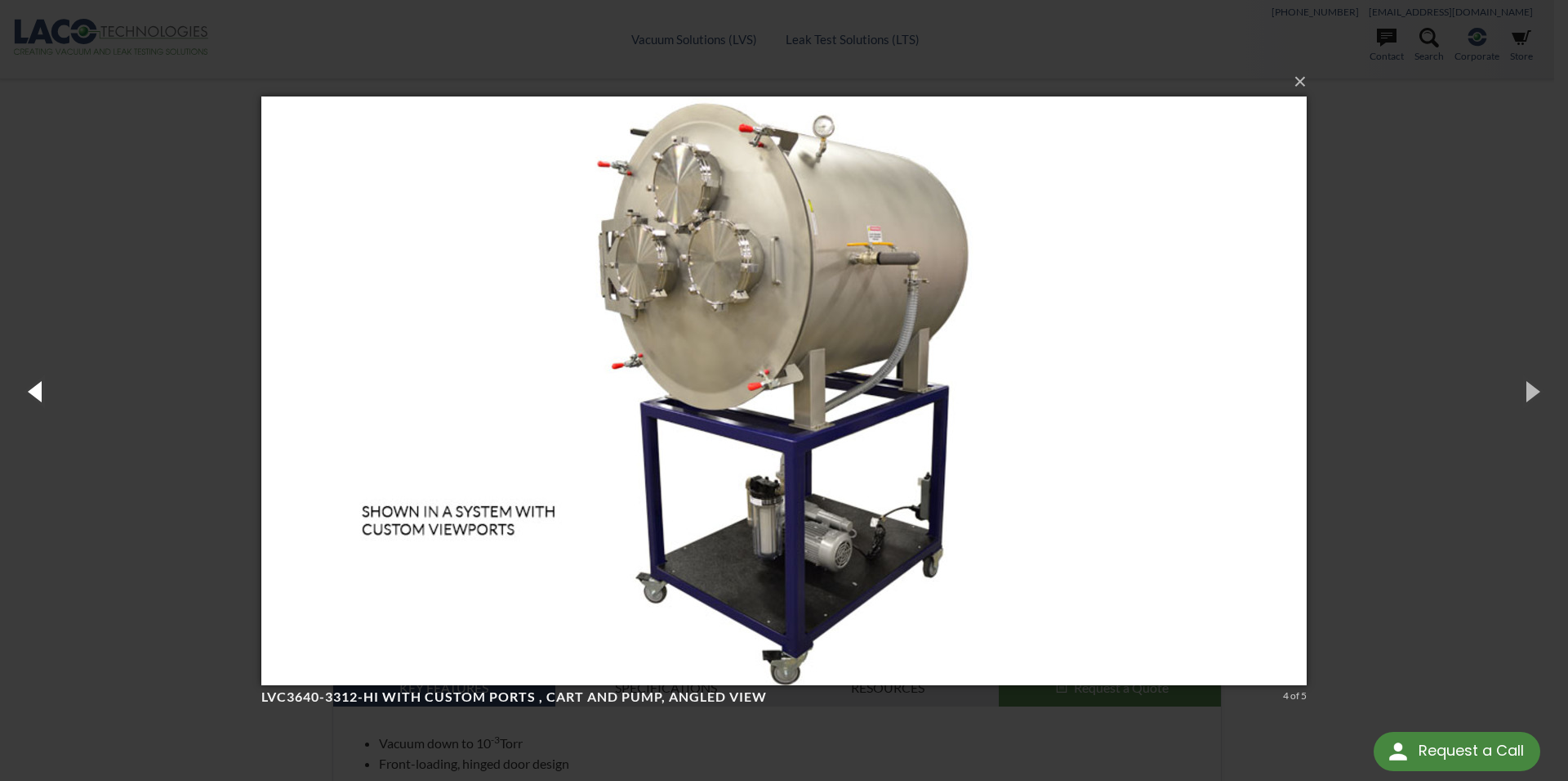
click at [44, 386] on button "button" at bounding box center [36, 390] width 74 height 90
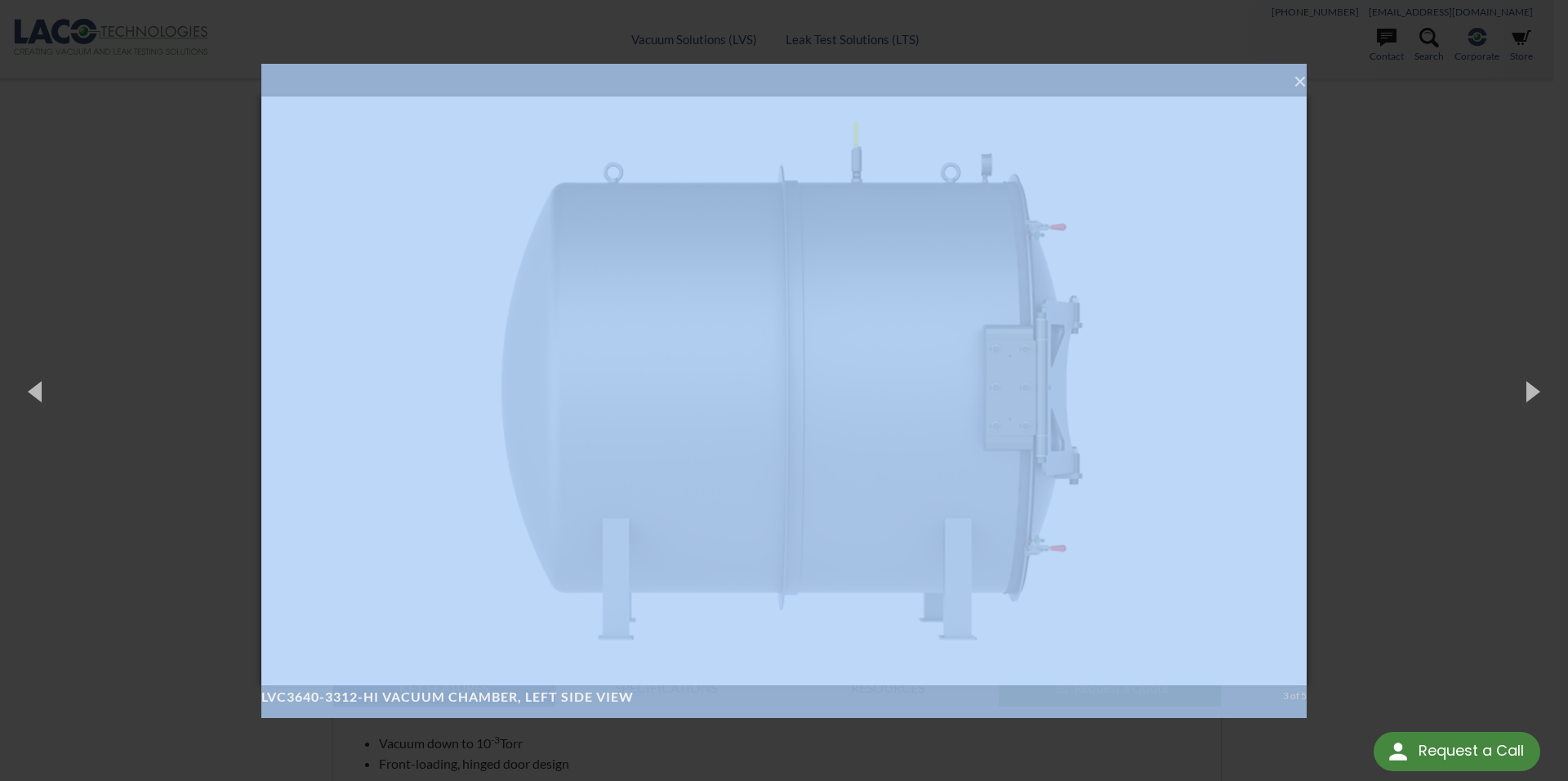
drag, startPoint x: 263, startPoint y: 695, endPoint x: 519, endPoint y: 682, distance: 256.3
click at [519, 682] on figure "LVC3640-3312-HI Vacuum Chamber, left side view 3 of 5" at bounding box center [784, 391] width 1045 height 654
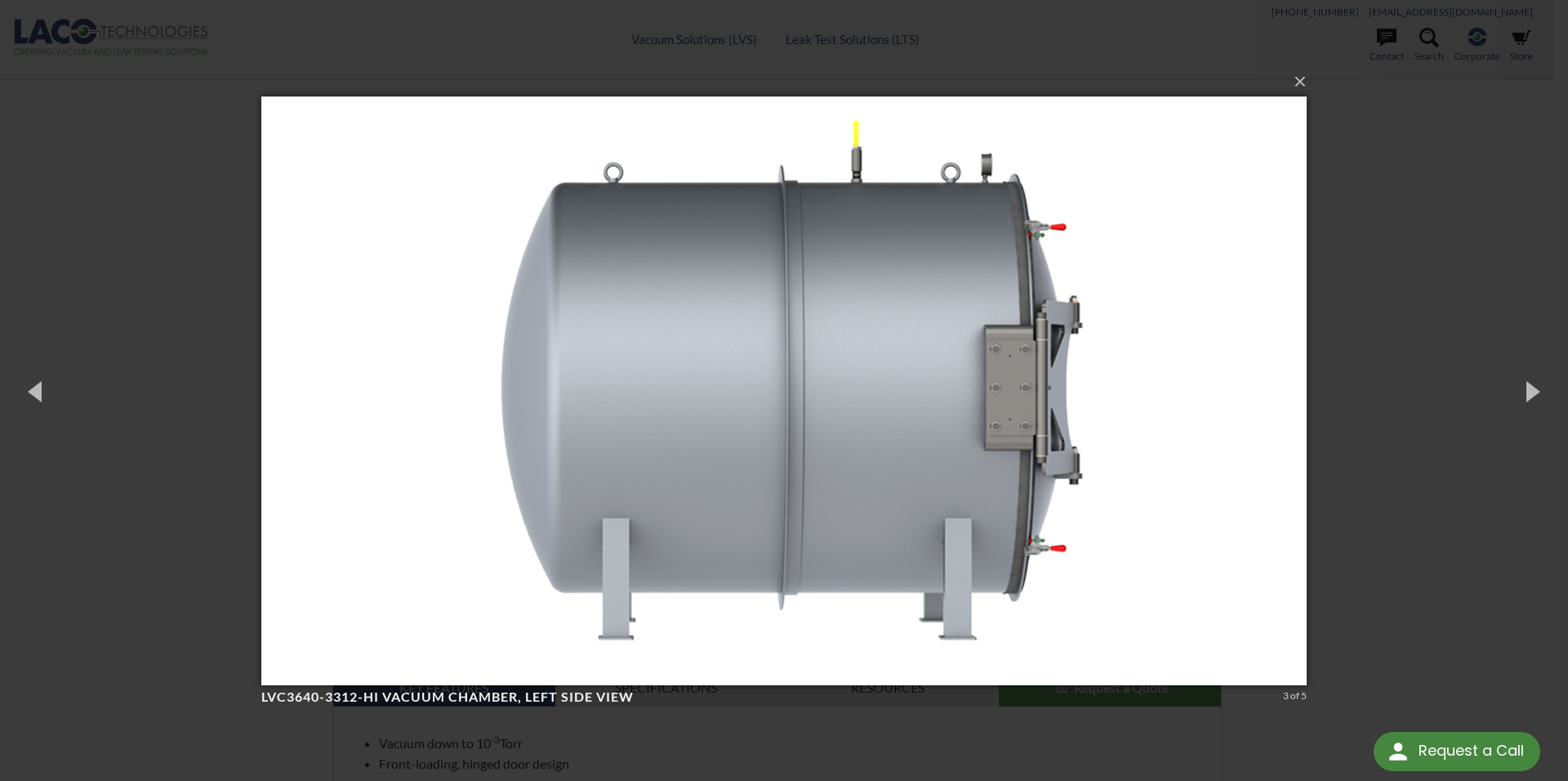
drag, startPoint x: 501, startPoint y: 764, endPoint x: 447, endPoint y: 752, distance: 55.3
click at [498, 764] on div "× LVC3640-3312-HI Vacuum Chamber, left side view 3 of 5 Loading..." at bounding box center [784, 390] width 1568 height 781
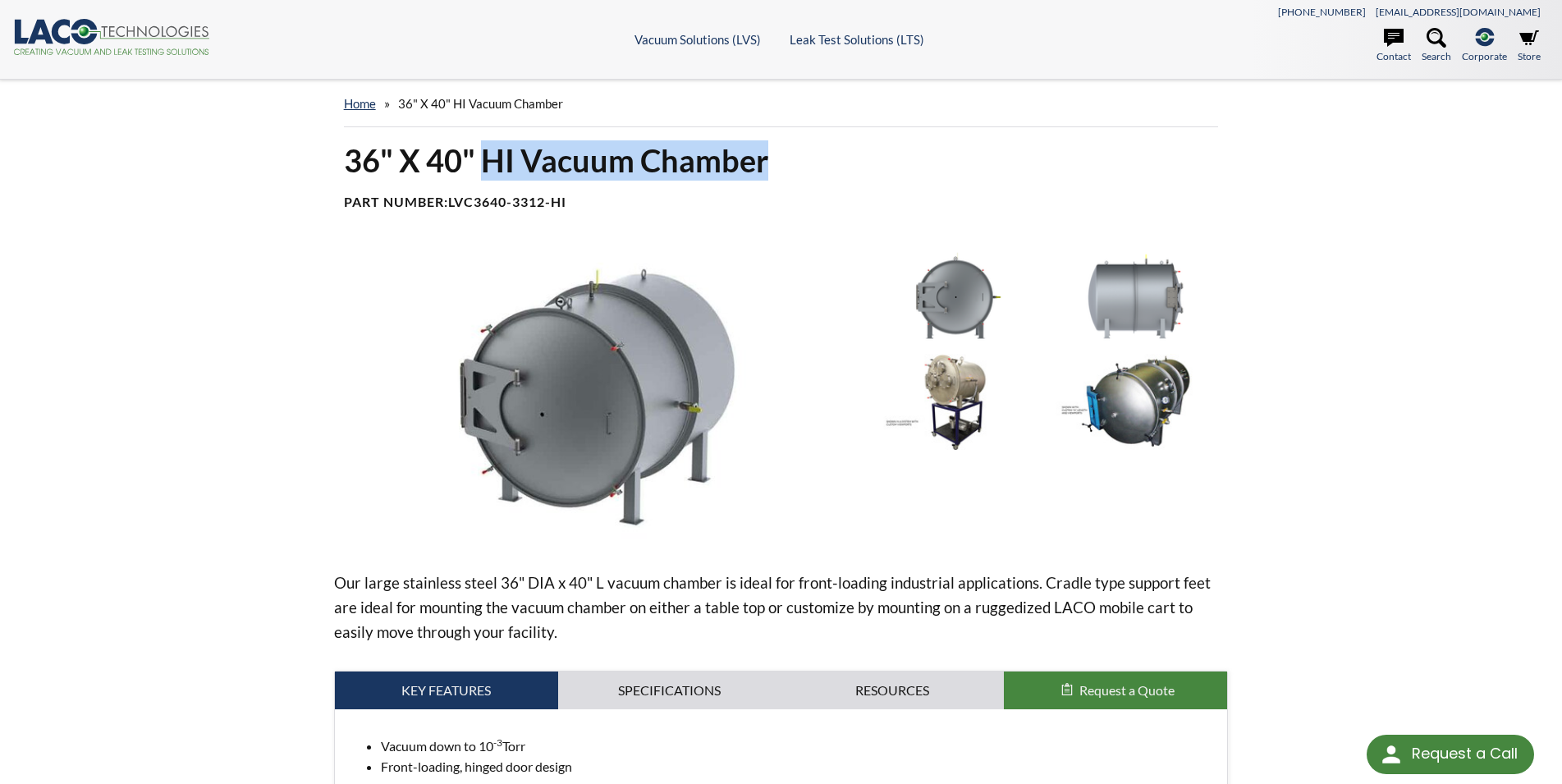
drag, startPoint x: 764, startPoint y: 158, endPoint x: 490, endPoint y: 149, distance: 274.1
click at [490, 149] on h1 "36" X 40" HI Vacuum Chamber" at bounding box center [781, 160] width 875 height 41
copy h1 "HI Vacuum Chamber"
click at [567, 359] on img at bounding box center [596, 396] width 523 height 294
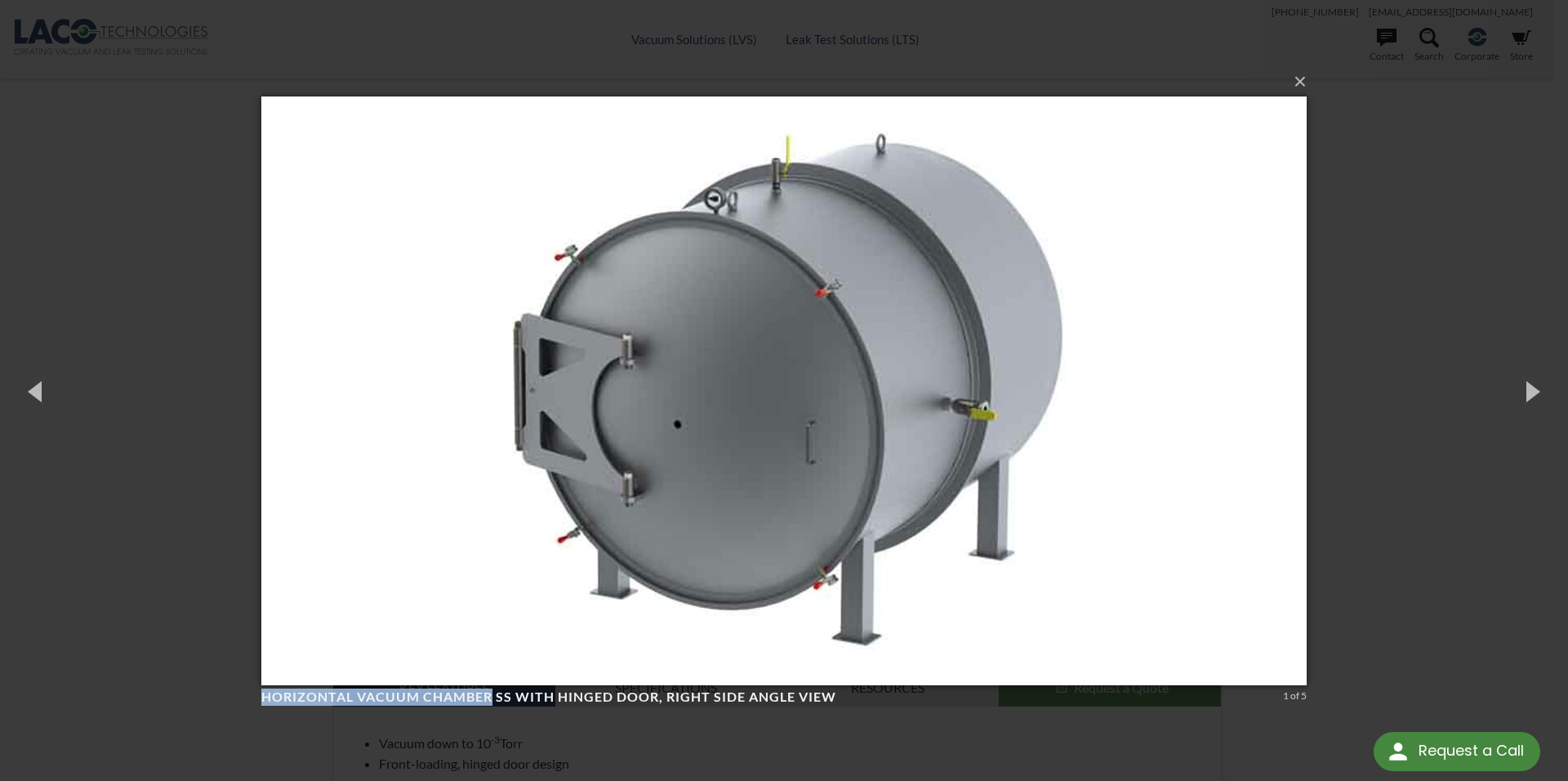
drag, startPoint x: 263, startPoint y: 695, endPoint x: 492, endPoint y: 690, distance: 229.1
click at [492, 690] on h4 "Horizontal Vacuum Chamber SS with Hinged Door, right side angle view" at bounding box center [770, 696] width 1016 height 17
copy h4 "Horizontal Vacuum Chamber"
click at [717, 383] on img at bounding box center [784, 391] width 1045 height 654
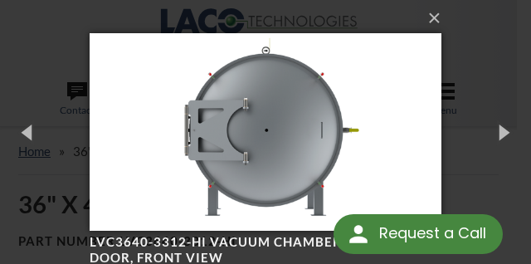
click at [243, 95] on img at bounding box center [265, 132] width 351 height 264
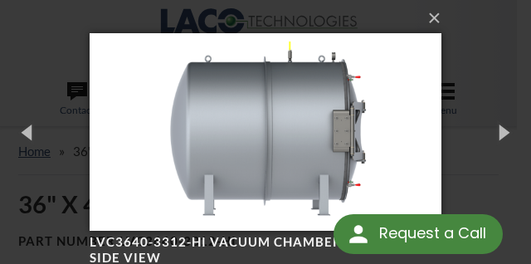
click at [243, 95] on img at bounding box center [265, 132] width 351 height 264
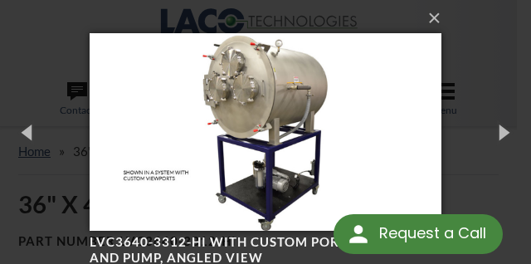
click at [242, 95] on img at bounding box center [265, 132] width 351 height 264
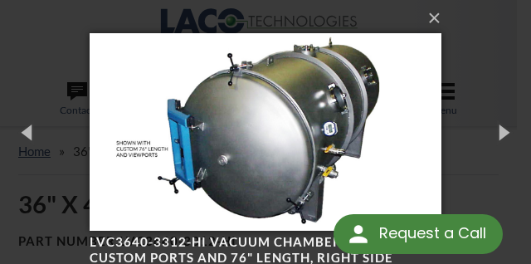
click at [234, 95] on img at bounding box center [265, 132] width 351 height 264
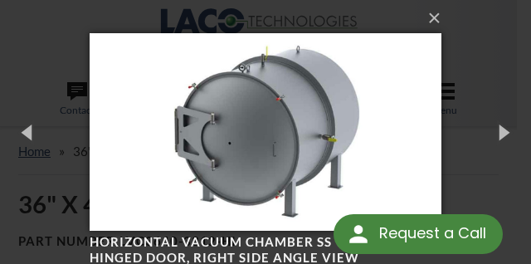
click at [231, 109] on img at bounding box center [265, 132] width 351 height 264
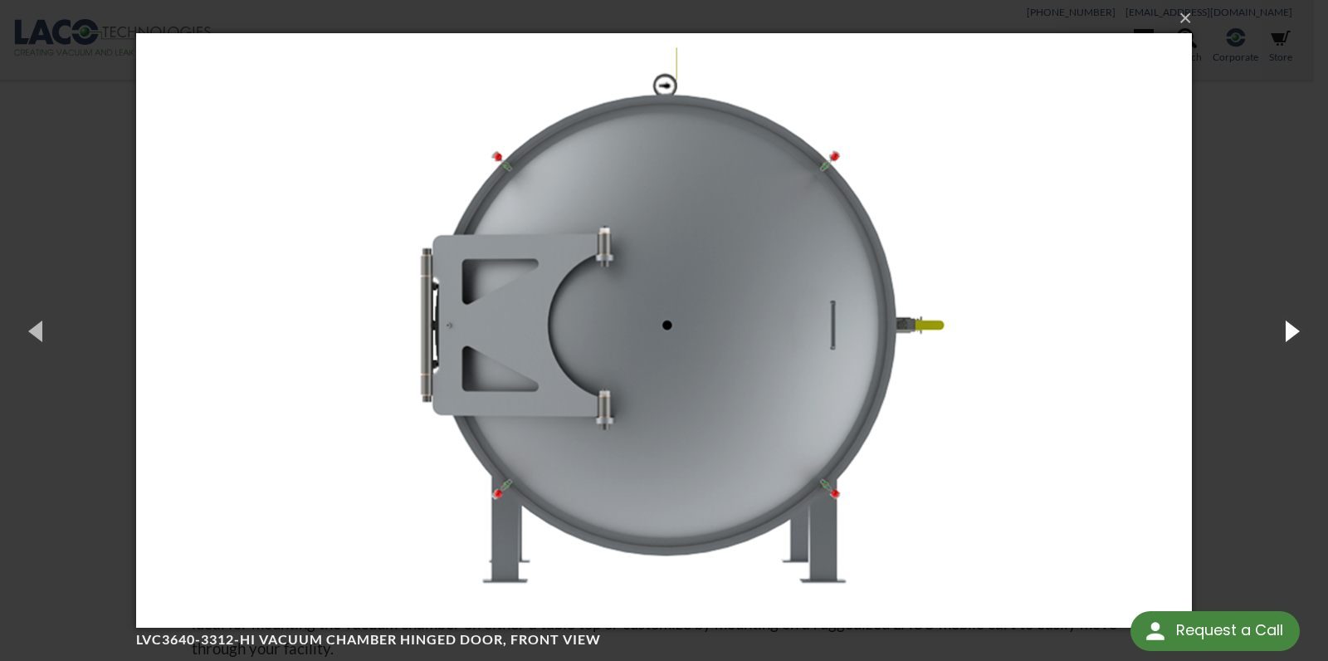
click at [1281, 323] on button "button" at bounding box center [1290, 330] width 75 height 91
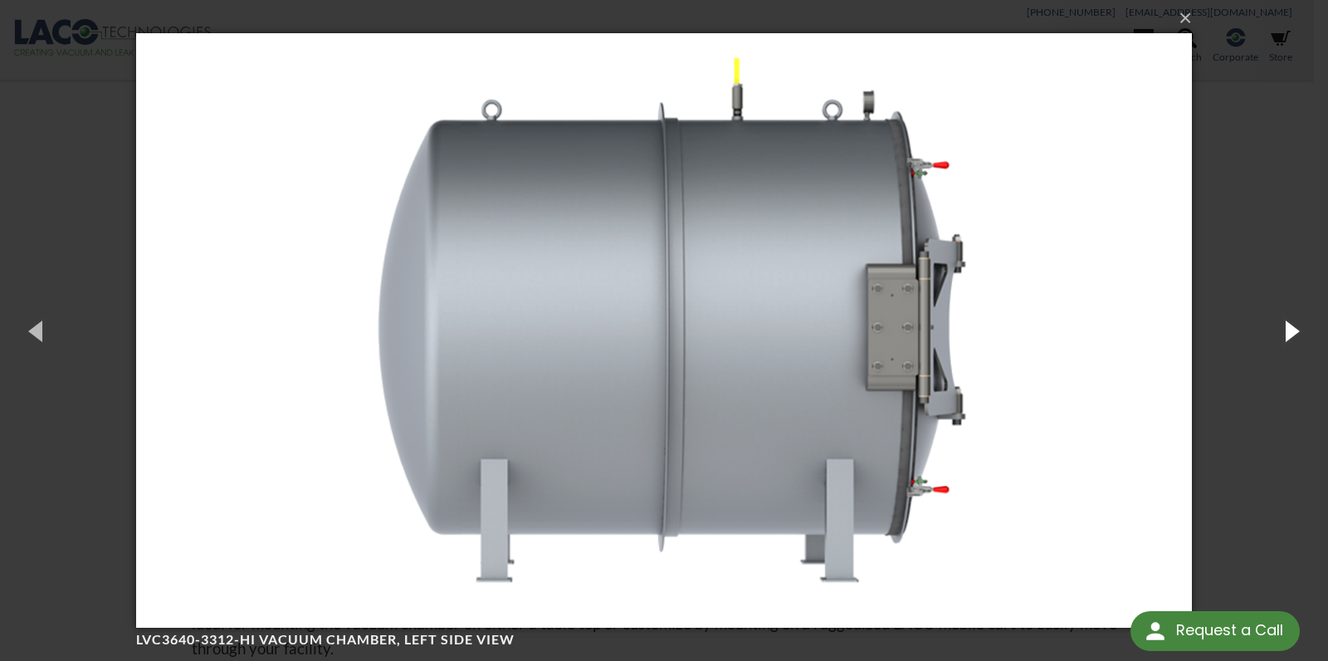
click at [1278, 324] on button "button" at bounding box center [1290, 330] width 75 height 91
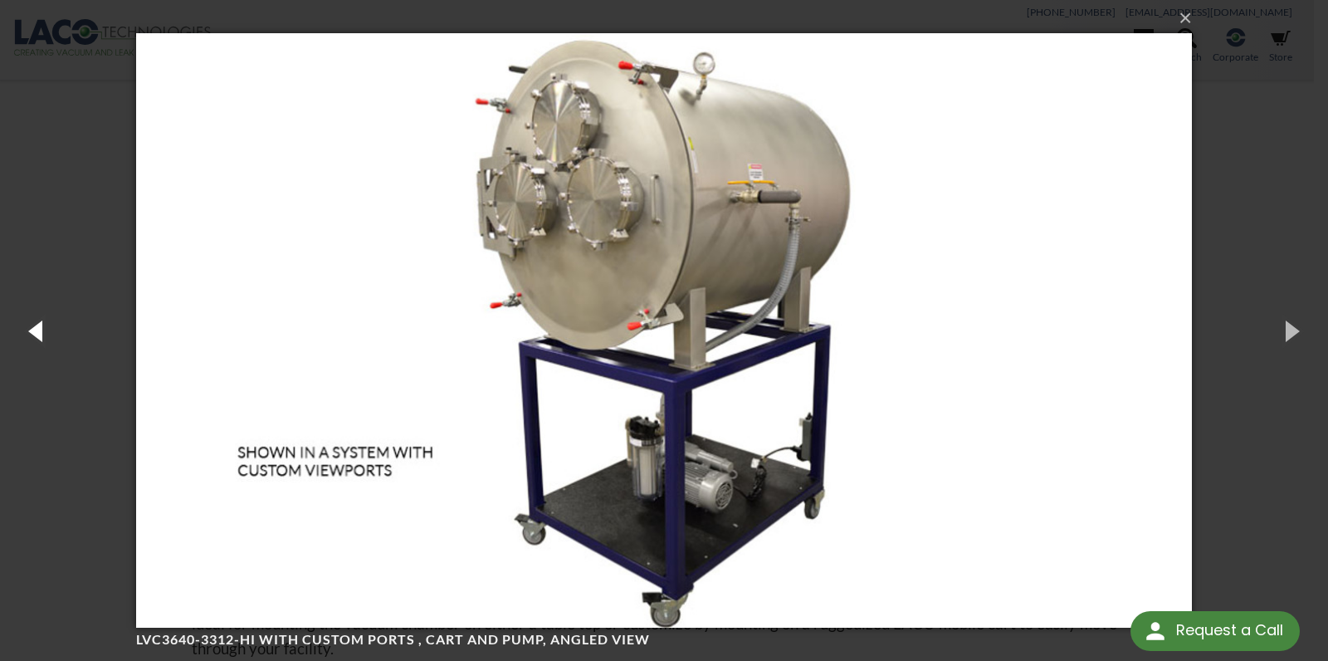
click at [29, 338] on button "button" at bounding box center [37, 330] width 75 height 91
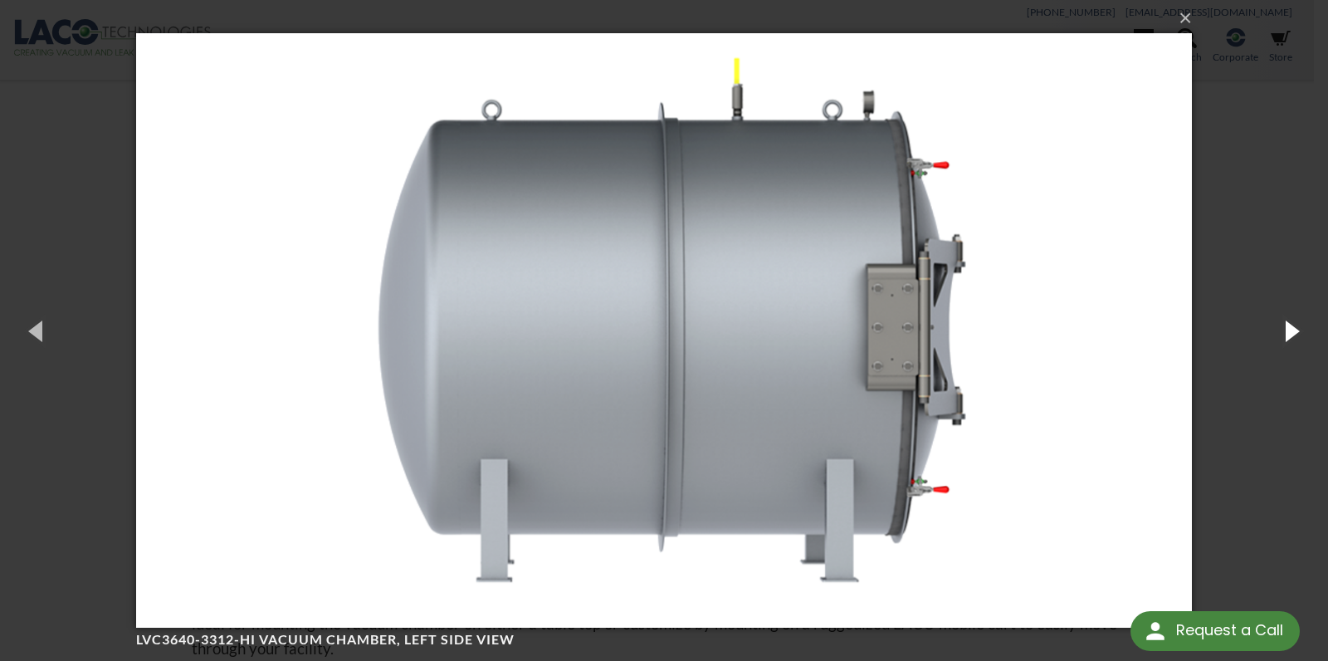
click at [1281, 323] on button "button" at bounding box center [1290, 330] width 75 height 91
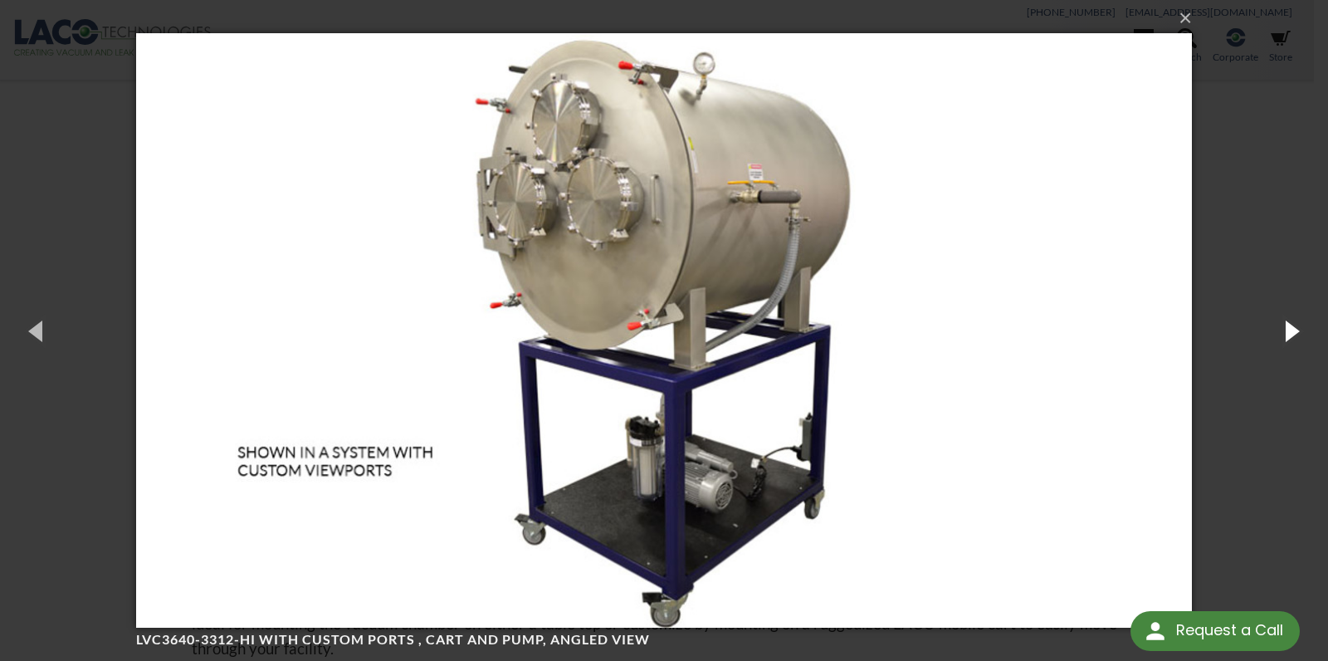
click at [1260, 322] on button "button" at bounding box center [1290, 330] width 75 height 91
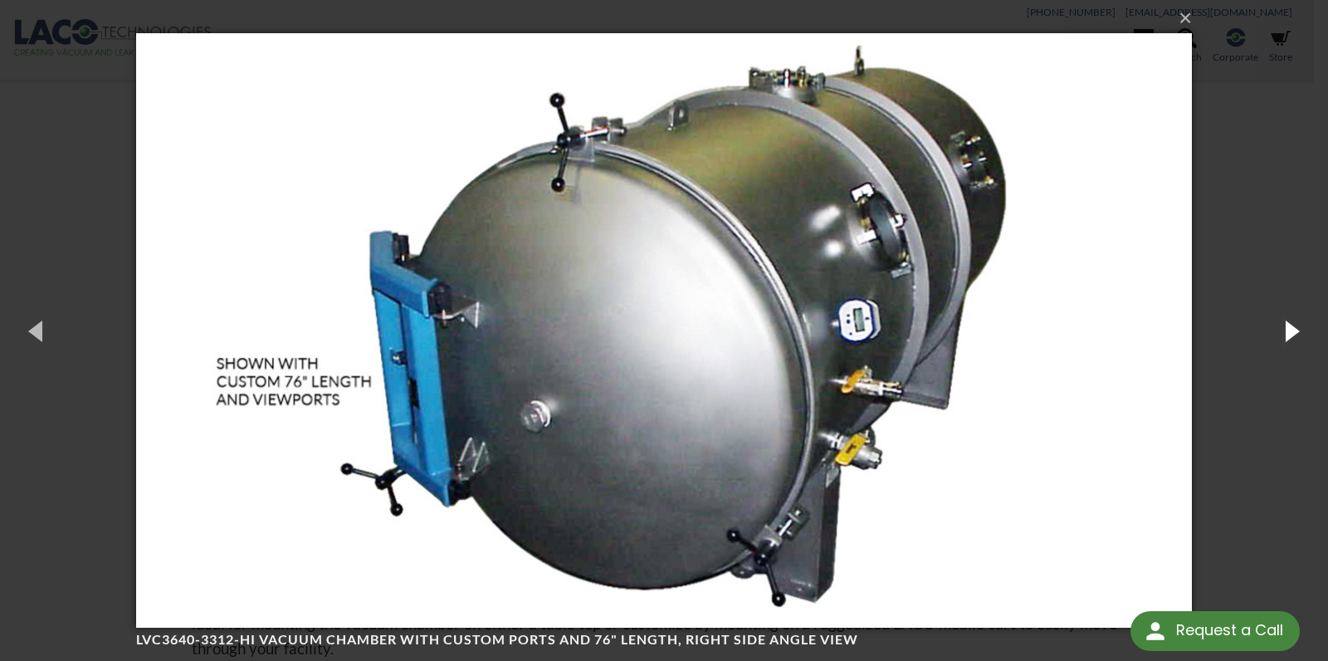
click at [1279, 322] on button "button" at bounding box center [1290, 330] width 75 height 91
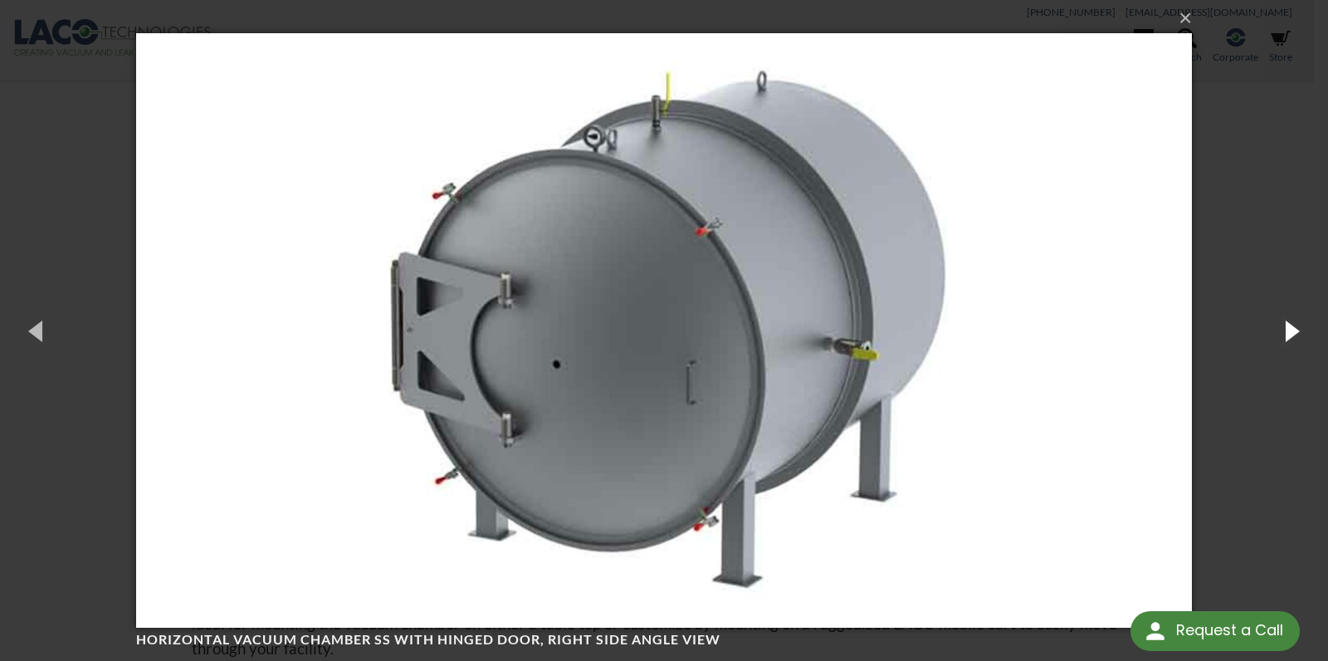
click at [1279, 322] on button "button" at bounding box center [1290, 330] width 75 height 91
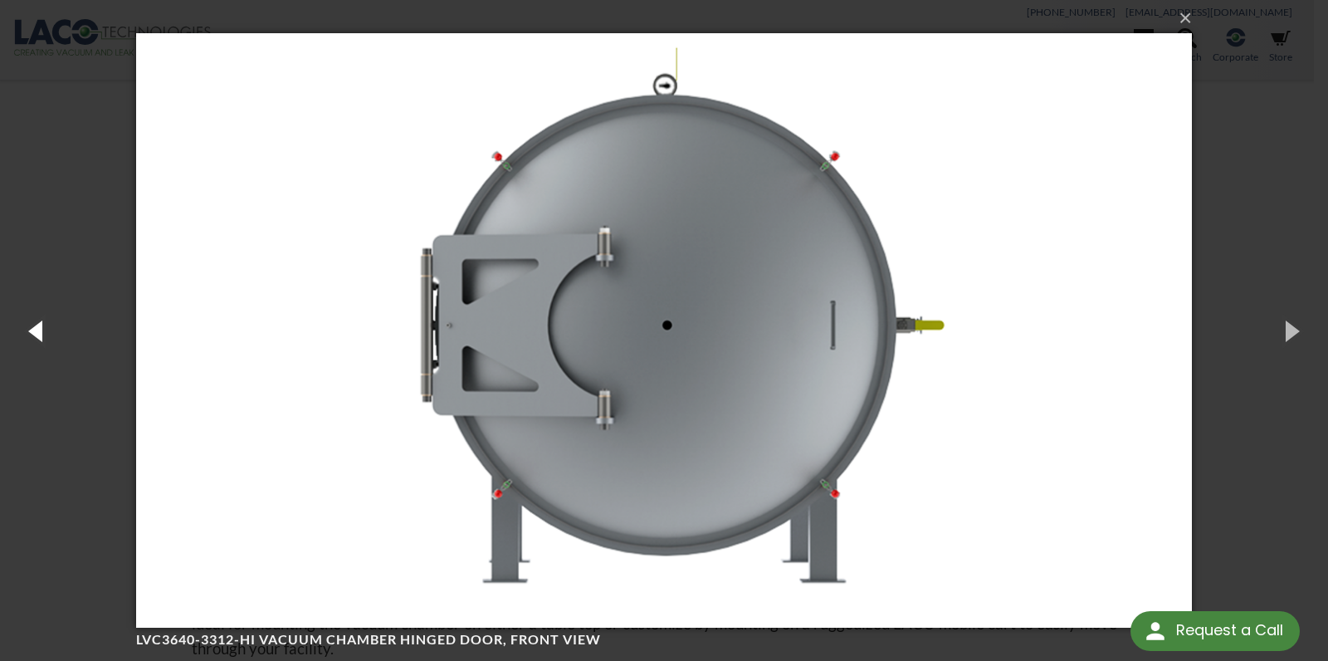
click at [41, 330] on button "button" at bounding box center [37, 330] width 75 height 91
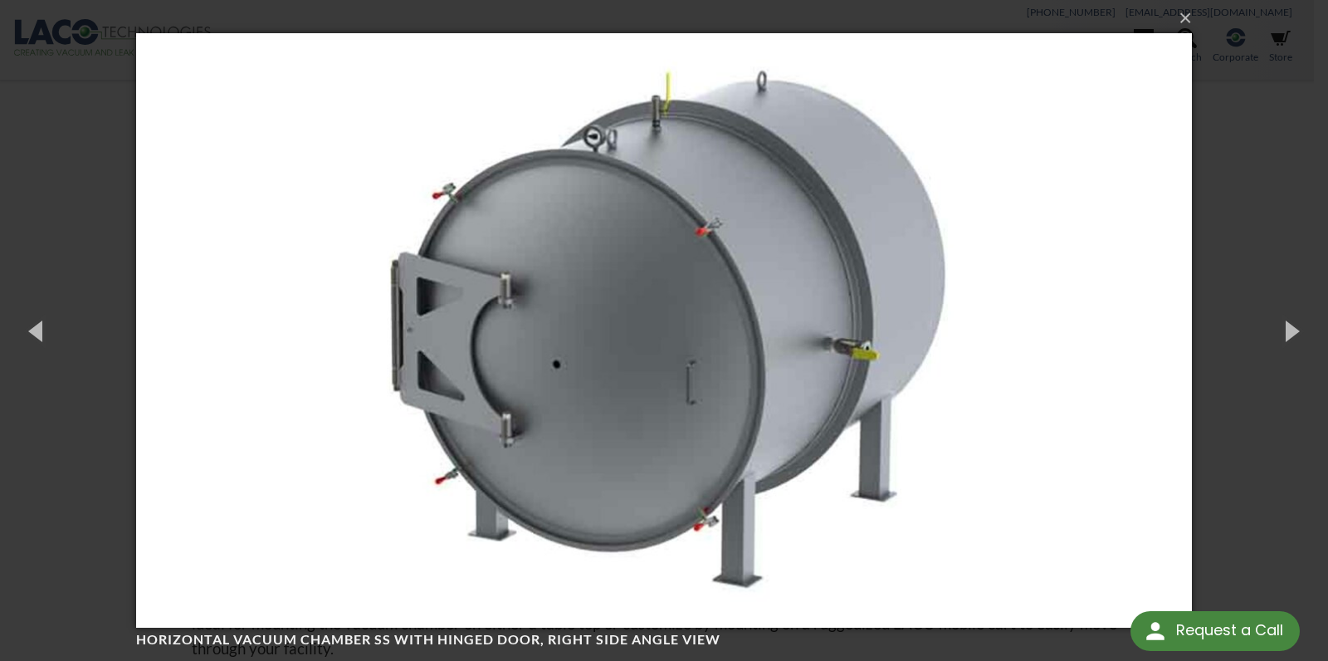
click at [416, 322] on img at bounding box center [664, 330] width 1056 height 661
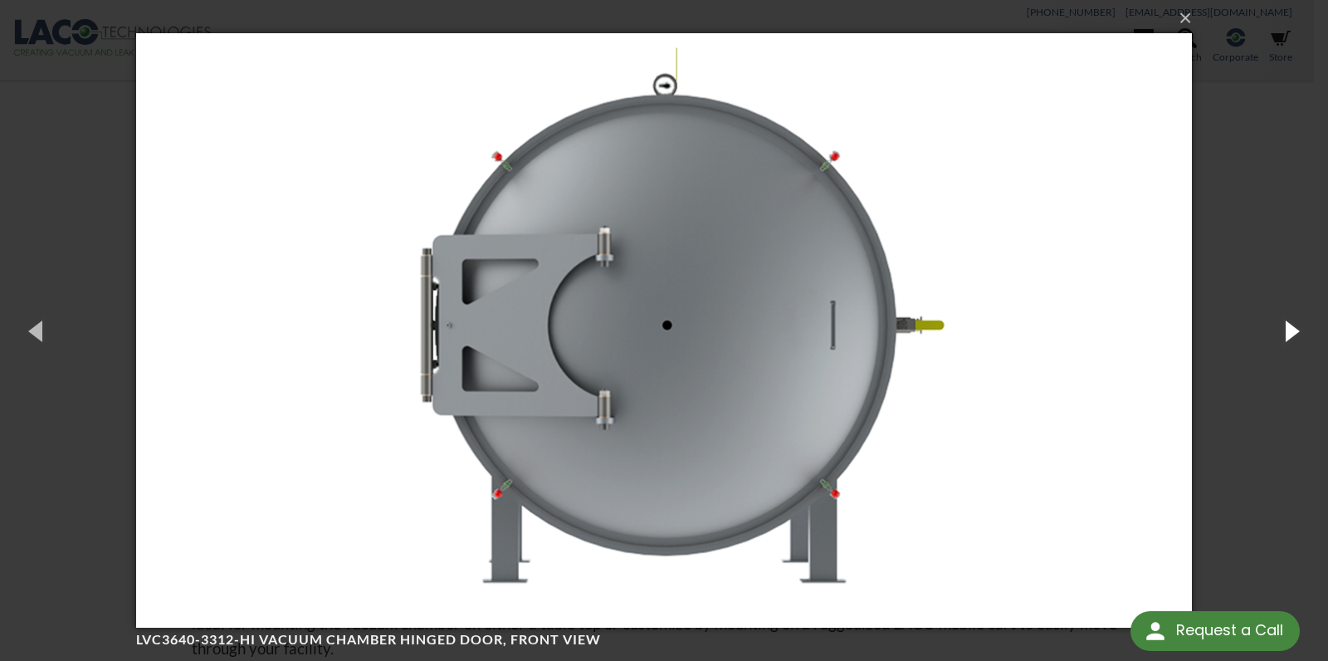
click at [1289, 326] on button "button" at bounding box center [1290, 330] width 75 height 91
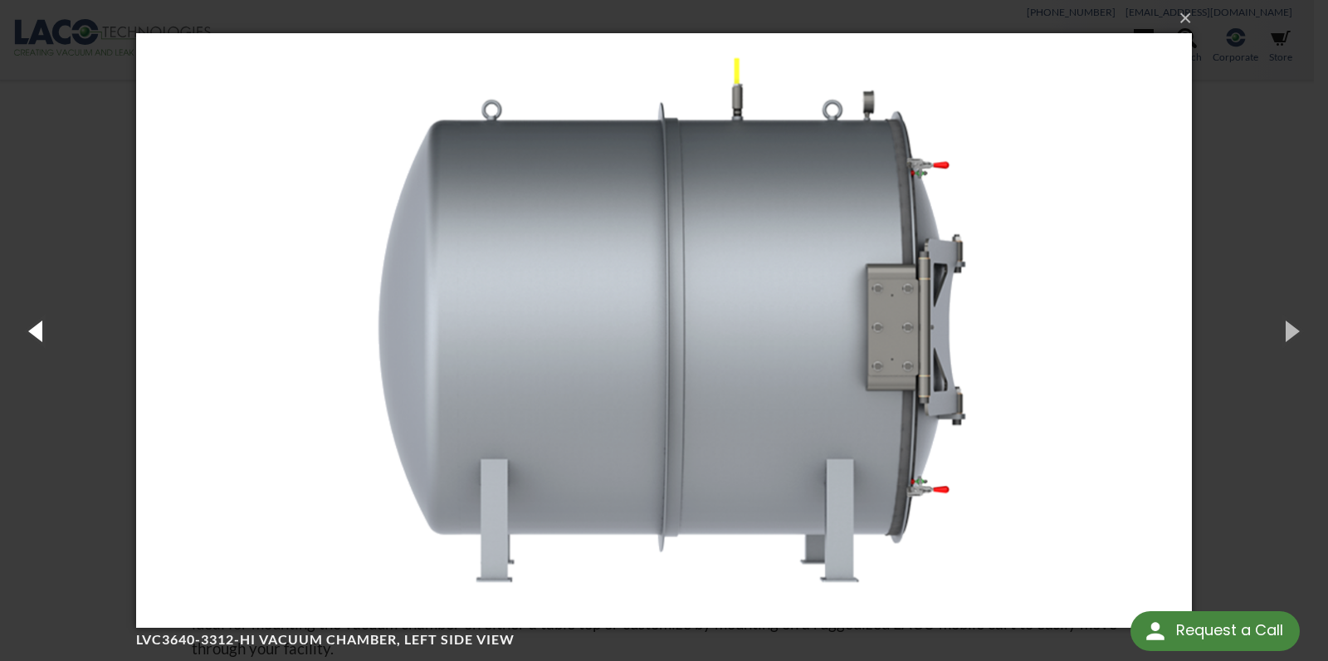
click at [36, 330] on button "button" at bounding box center [37, 330] width 75 height 91
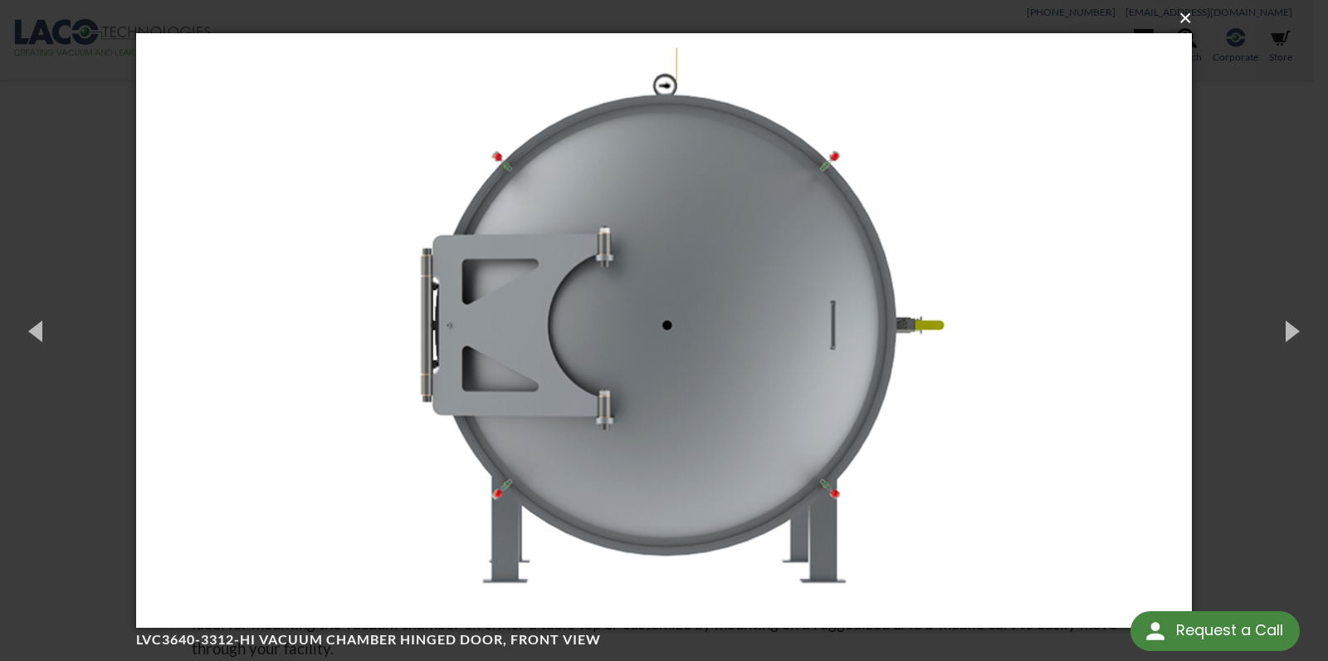
click at [1183, 22] on button "×" at bounding box center [669, 18] width 1056 height 37
